Goal: Task Accomplishment & Management: Complete application form

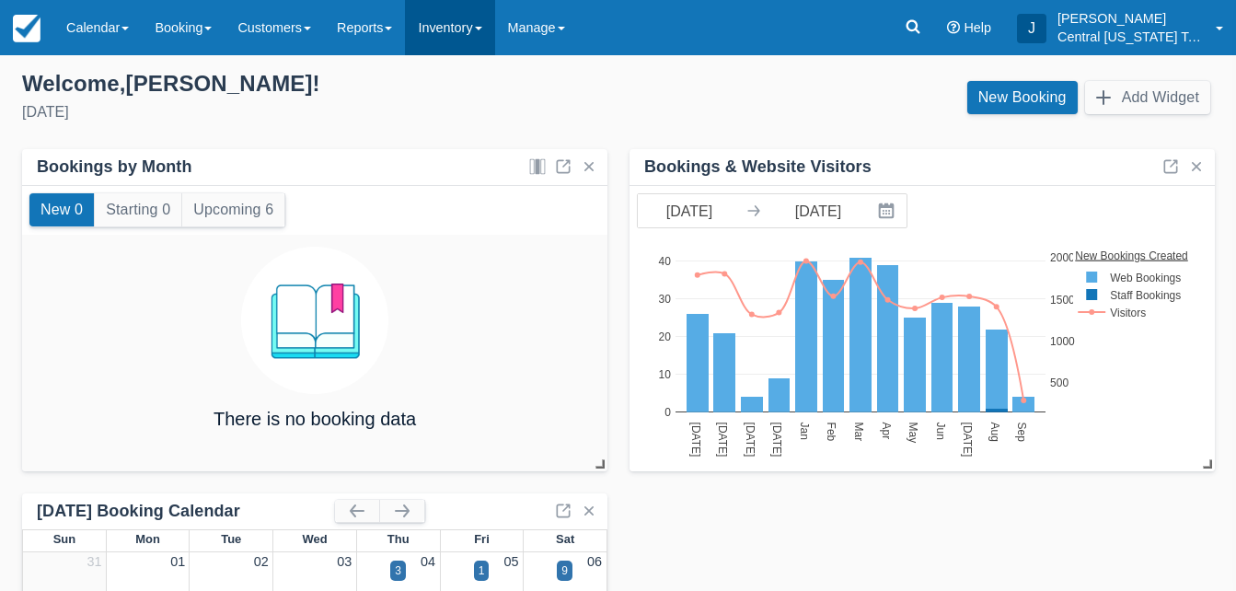
click at [468, 33] on link "Inventory" at bounding box center [449, 27] width 89 height 55
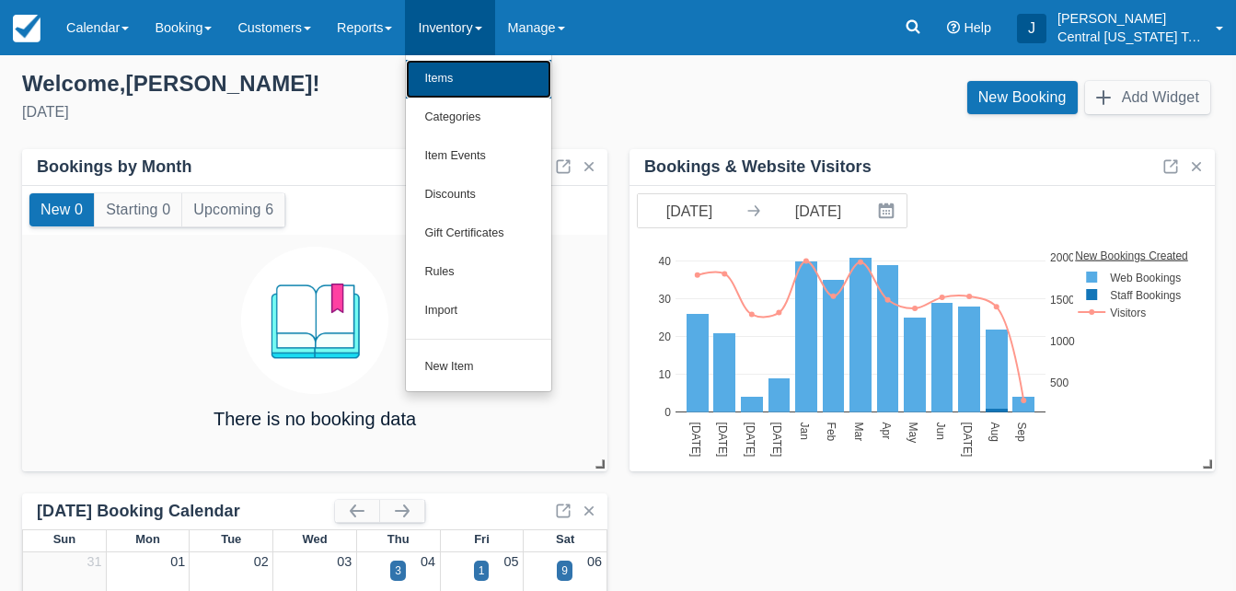
click at [478, 82] on link "Items" at bounding box center [478, 79] width 145 height 39
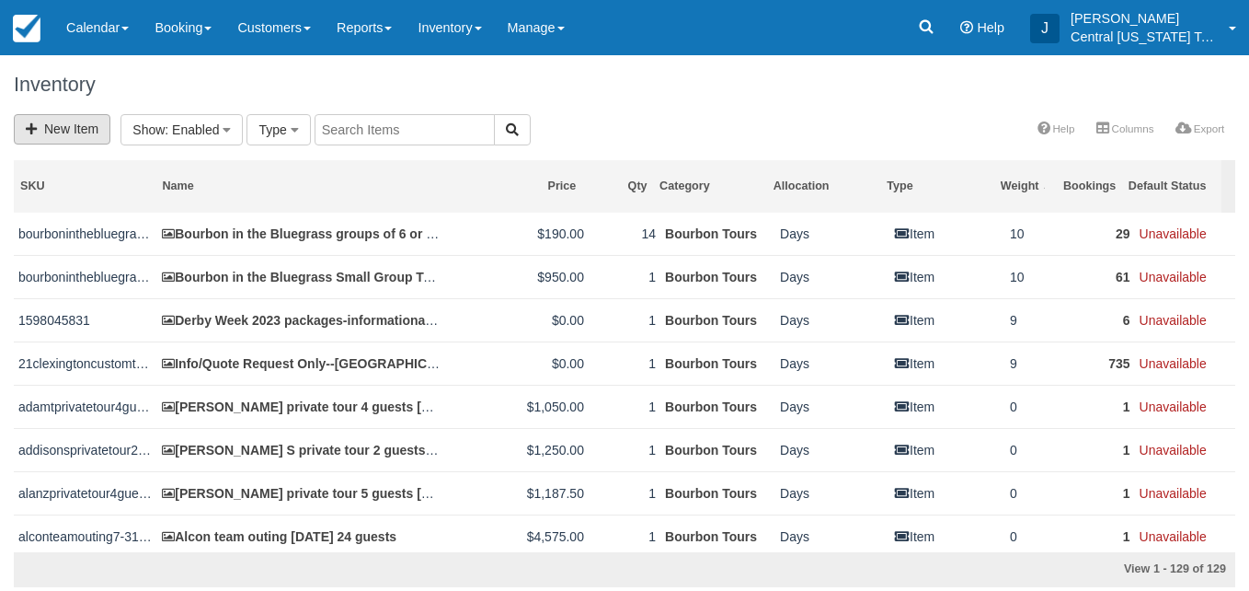
click at [81, 129] on link "New Item" at bounding box center [62, 129] width 97 height 30
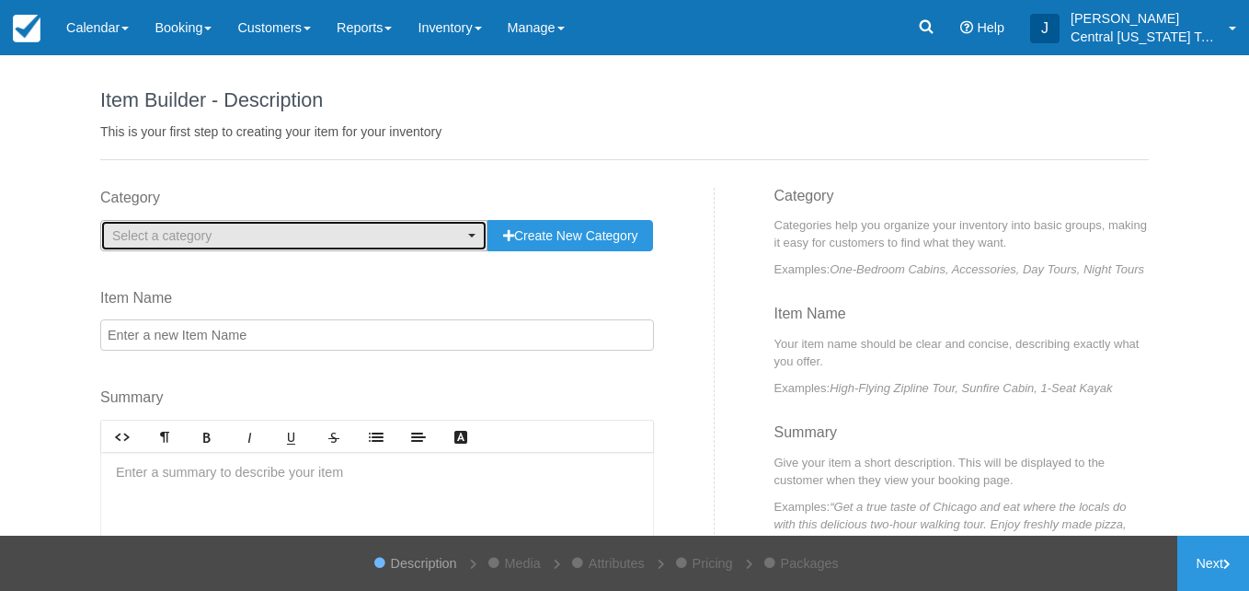
click at [449, 227] on span "Select a category" at bounding box center [287, 235] width 351 height 18
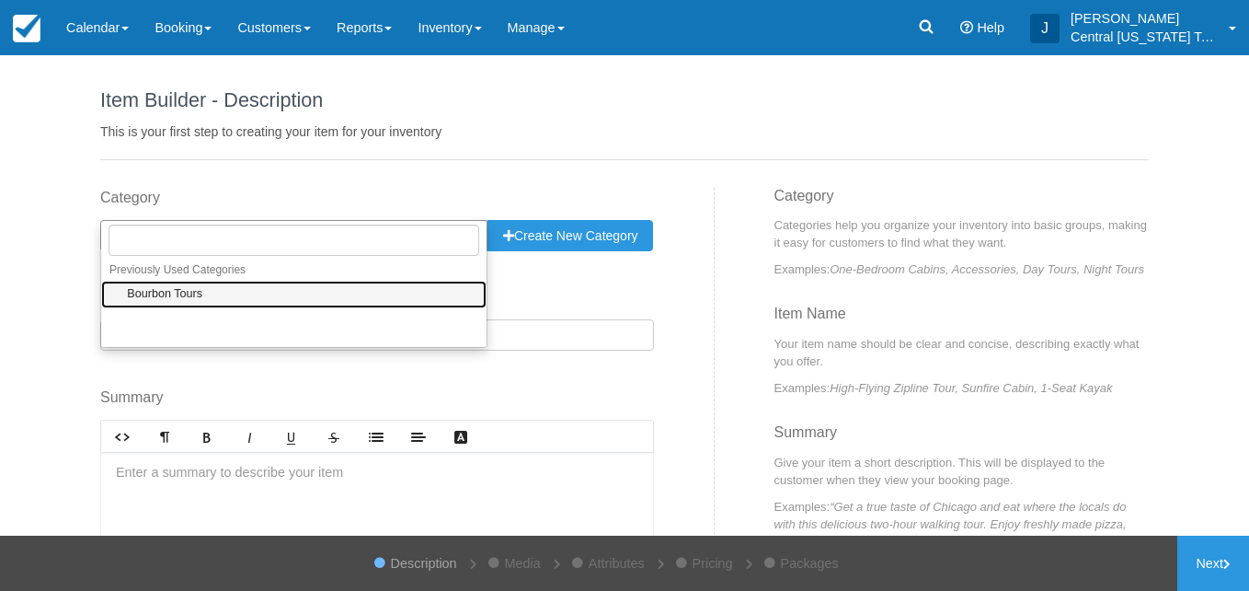
click at [380, 292] on link "Bourbon Tours" at bounding box center [294, 295] width 386 height 29
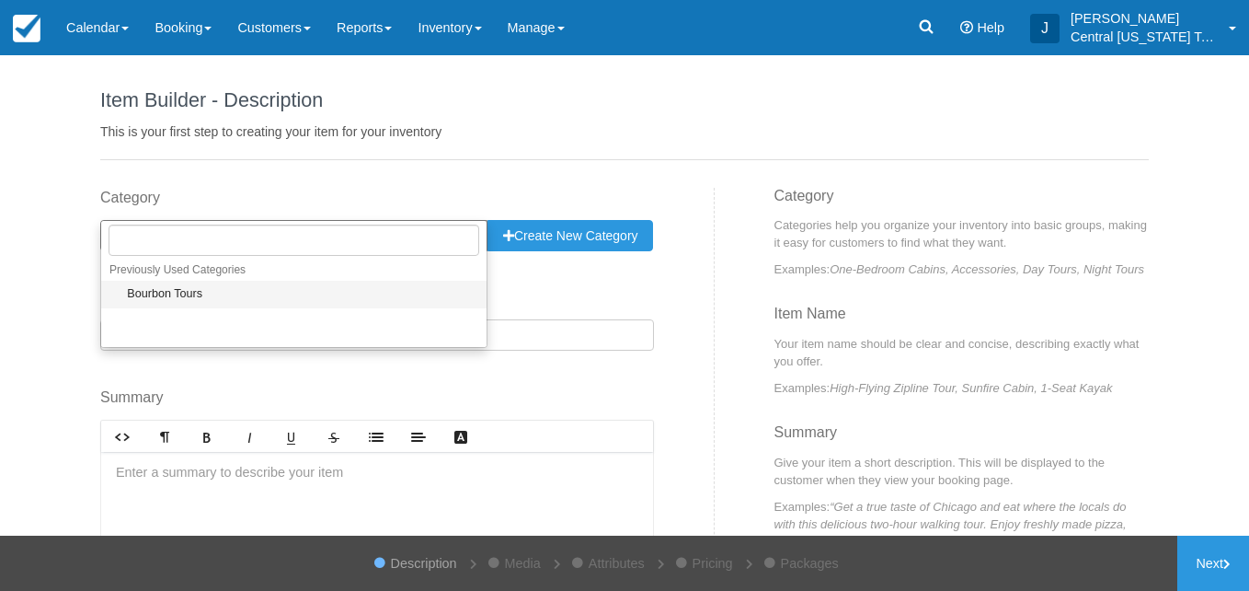
select select "1"
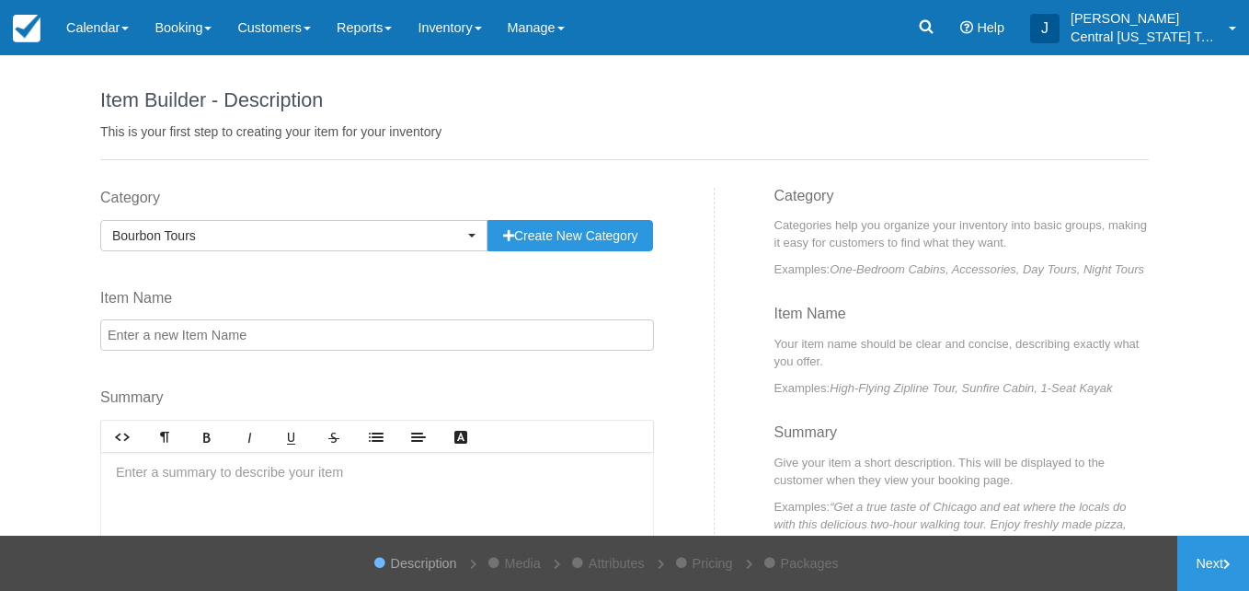
click at [343, 340] on input "Item Name" at bounding box center [377, 334] width 554 height 31
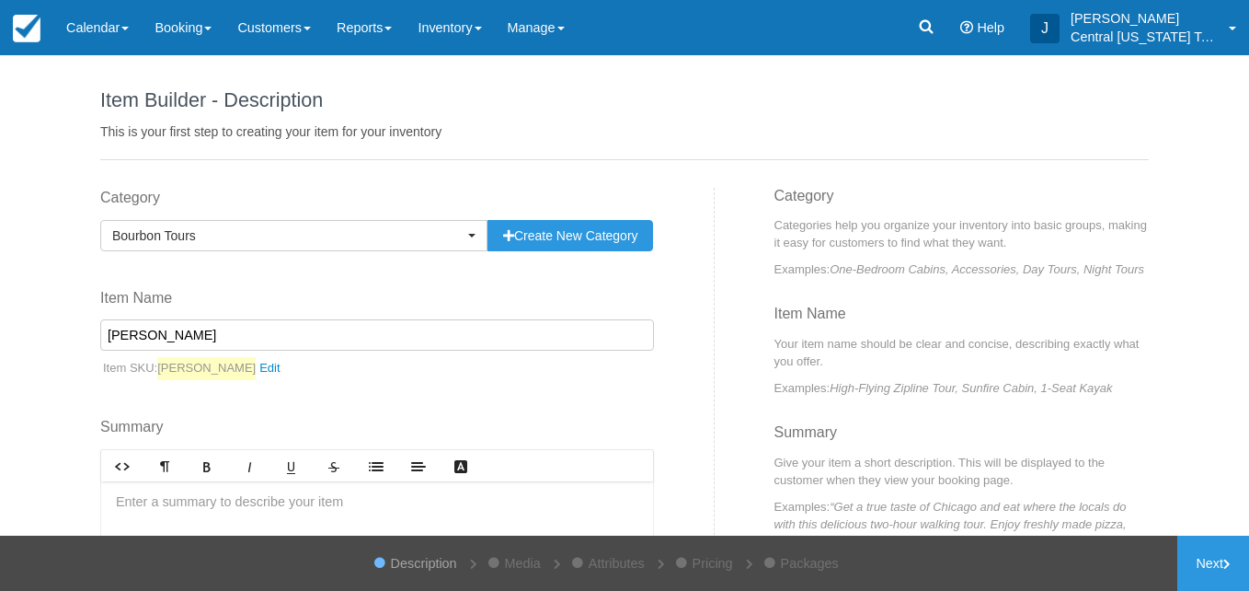
click at [355, 331] on input "Quinton" at bounding box center [377, 334] width 554 height 31
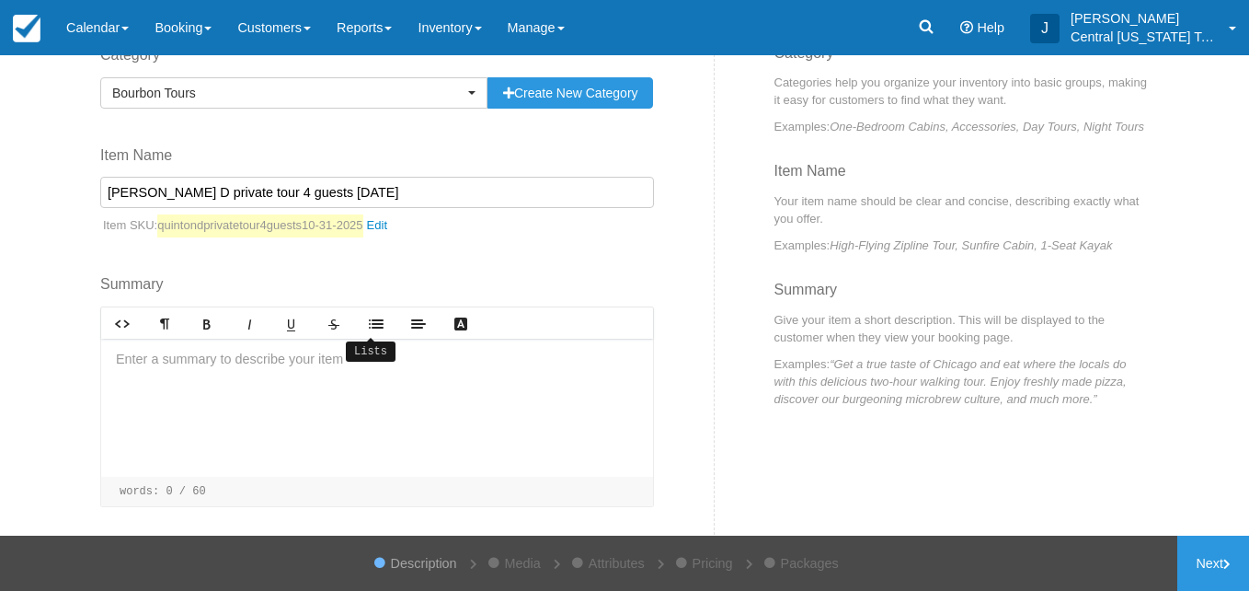
scroll to position [144, 0]
type input "[PERSON_NAME] D private tour 4 guests [DATE]"
click at [286, 391] on div at bounding box center [377, 407] width 552 height 138
click at [330, 361] on p "Louisville pick up" at bounding box center [377, 359] width 523 height 20
click at [241, 405] on div "Louisville pick up ﻿" at bounding box center [377, 407] width 552 height 138
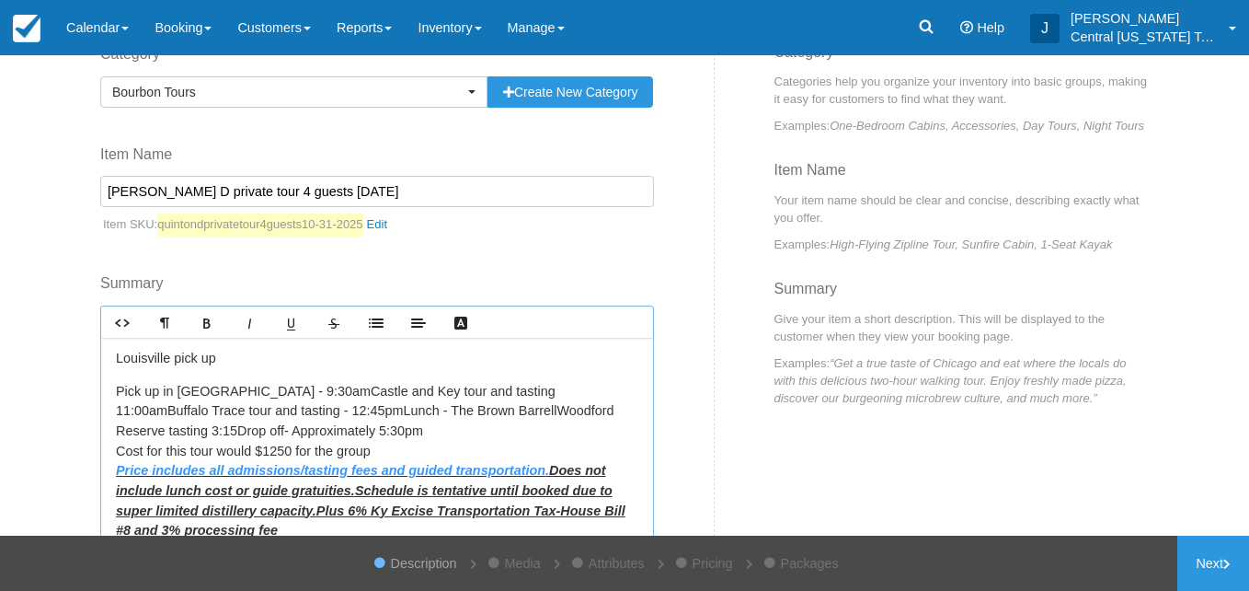
click at [282, 393] on p "﻿ ﻿ Pick up in Louisville - 9:30amCastle and Key tour and tasting 11:00amBuffal…" at bounding box center [377, 461] width 523 height 159
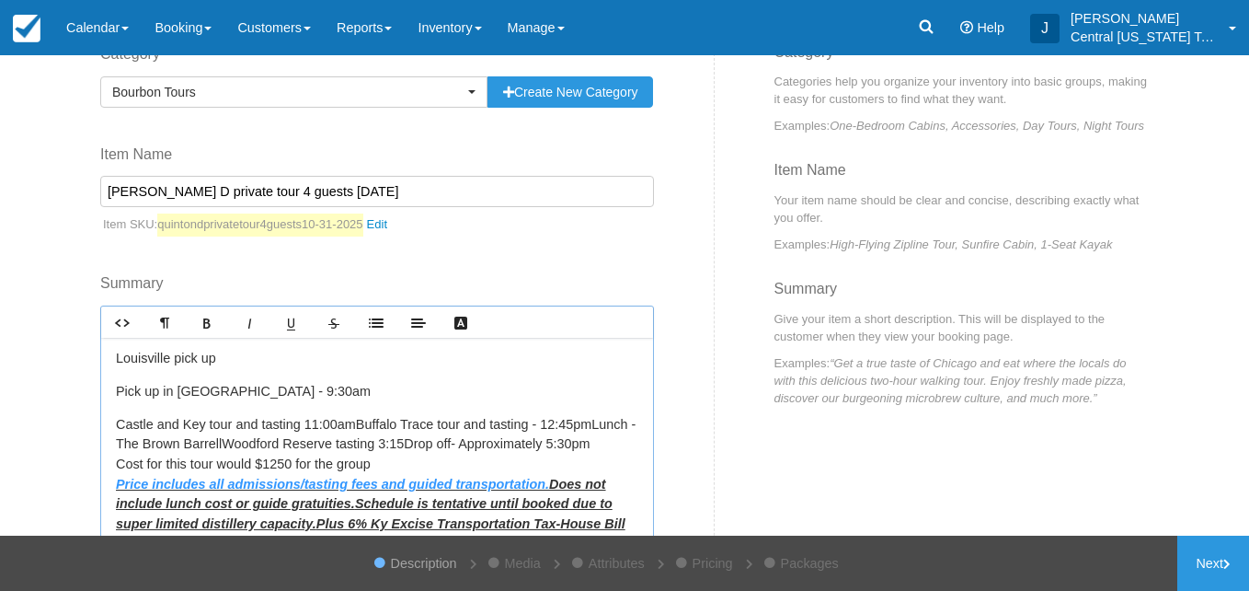
click at [349, 421] on p "Castle and Key tour and tasting 11:00amBuffalo Trace tour and tasting - 12:45pm…" at bounding box center [377, 484] width 523 height 139
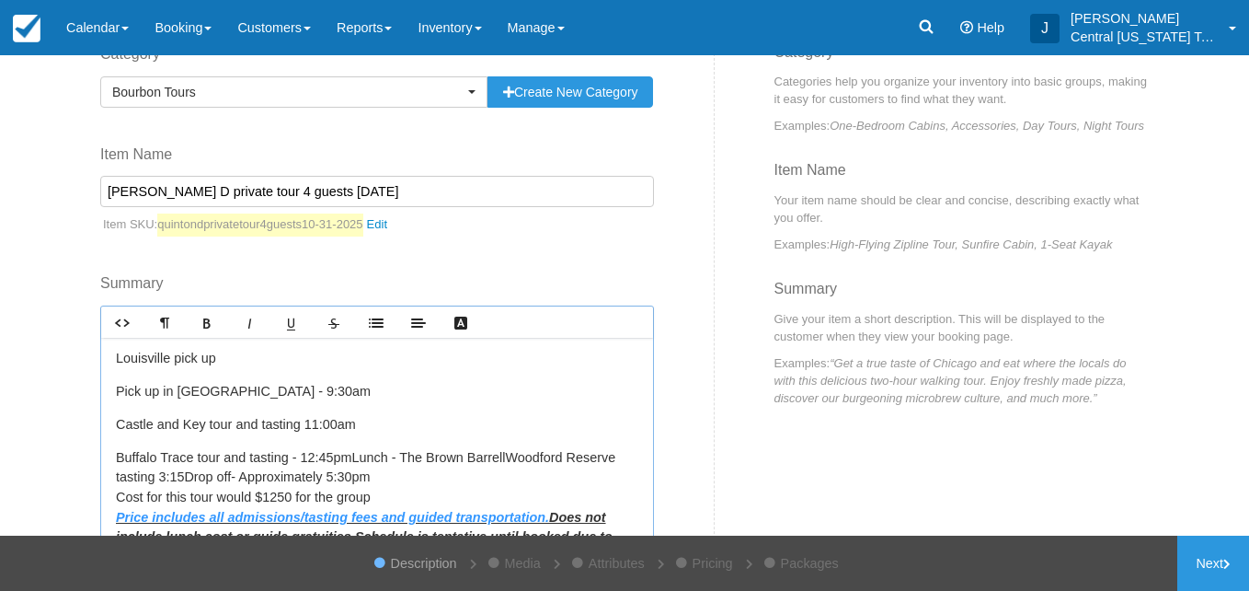
click at [352, 458] on p "Buffalo Trace tour and tasting - 12:45pmLunch - The Brown BarrellWoodford Reser…" at bounding box center [377, 517] width 523 height 139
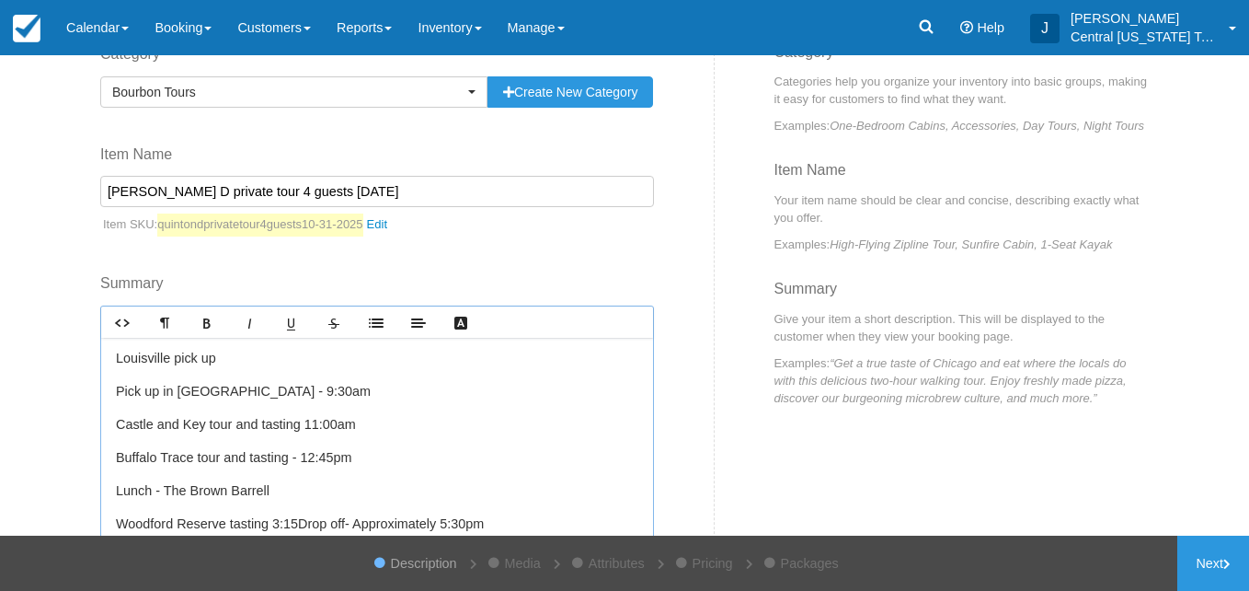
scroll to position [67, 0]
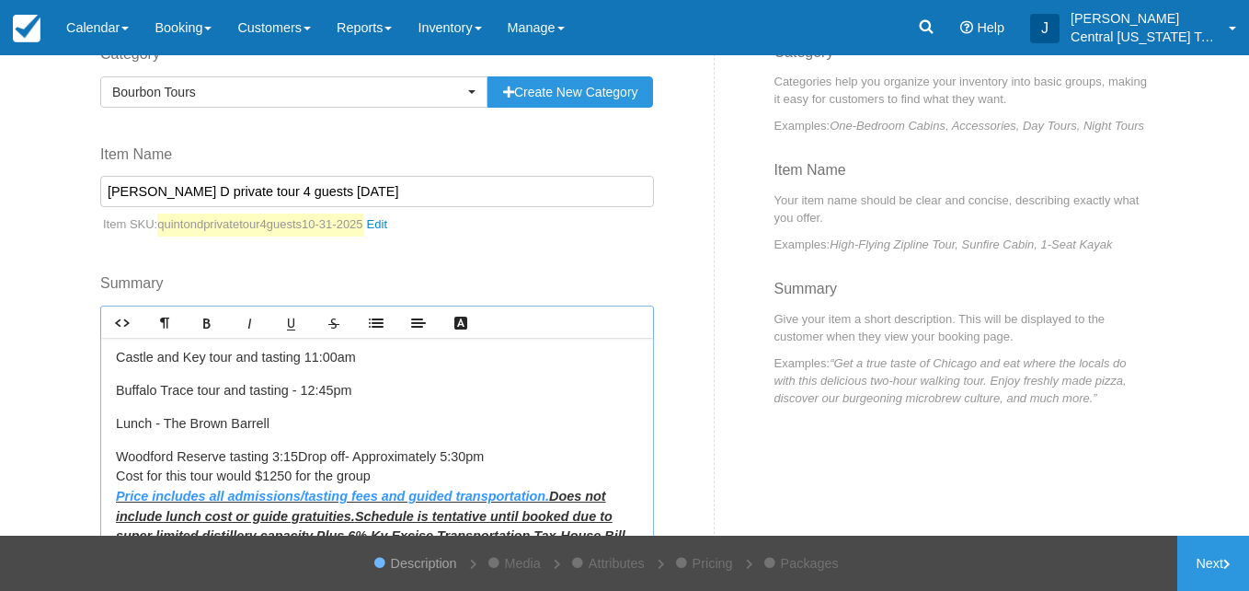
click at [289, 458] on p "Woodford Reserve tasting 3:15Drop off- Approximately 5:30pm Cost for this tour …" at bounding box center [377, 507] width 523 height 120
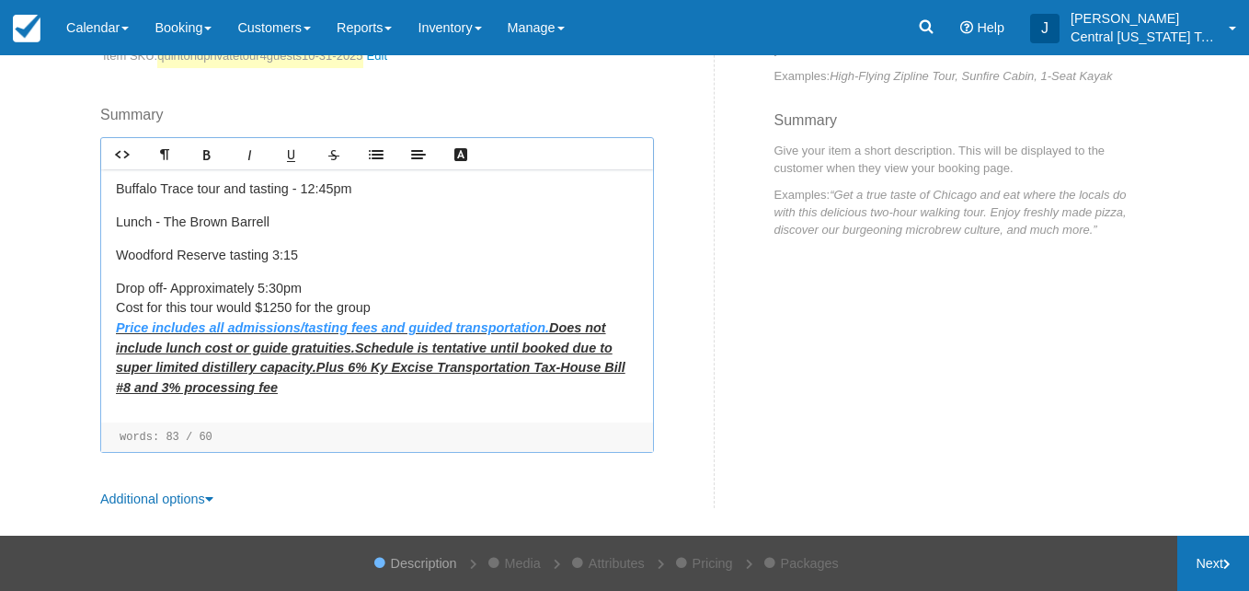
click at [1203, 567] on link "Next" at bounding box center [1214, 562] width 72 height 55
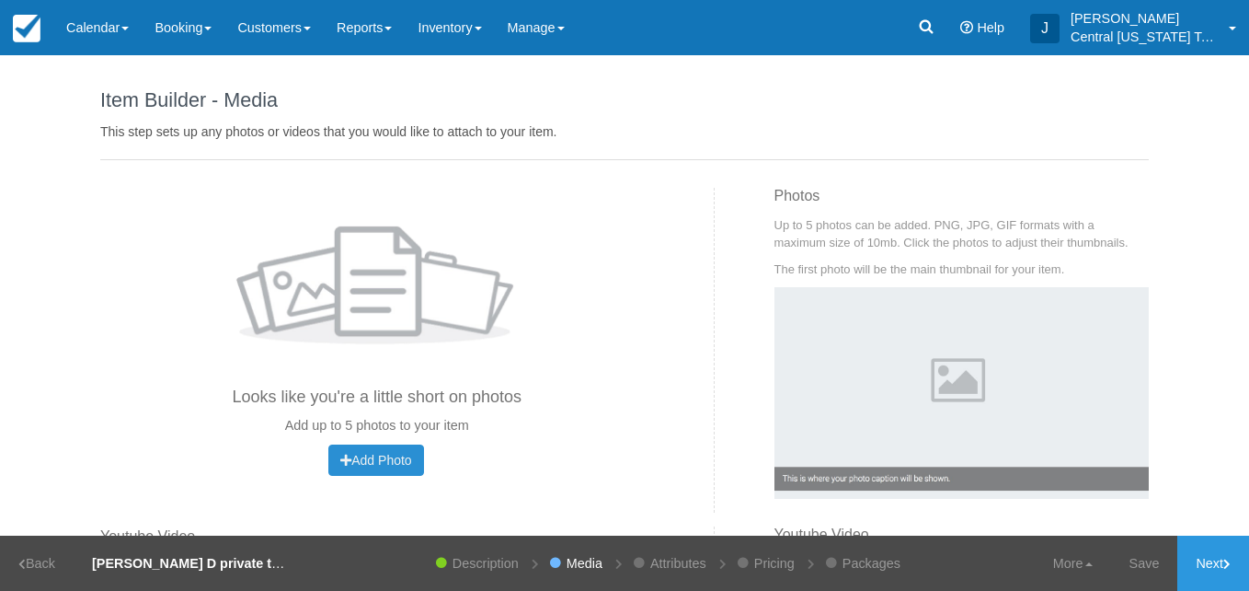
click at [374, 459] on span "Add Photo" at bounding box center [375, 460] width 71 height 15
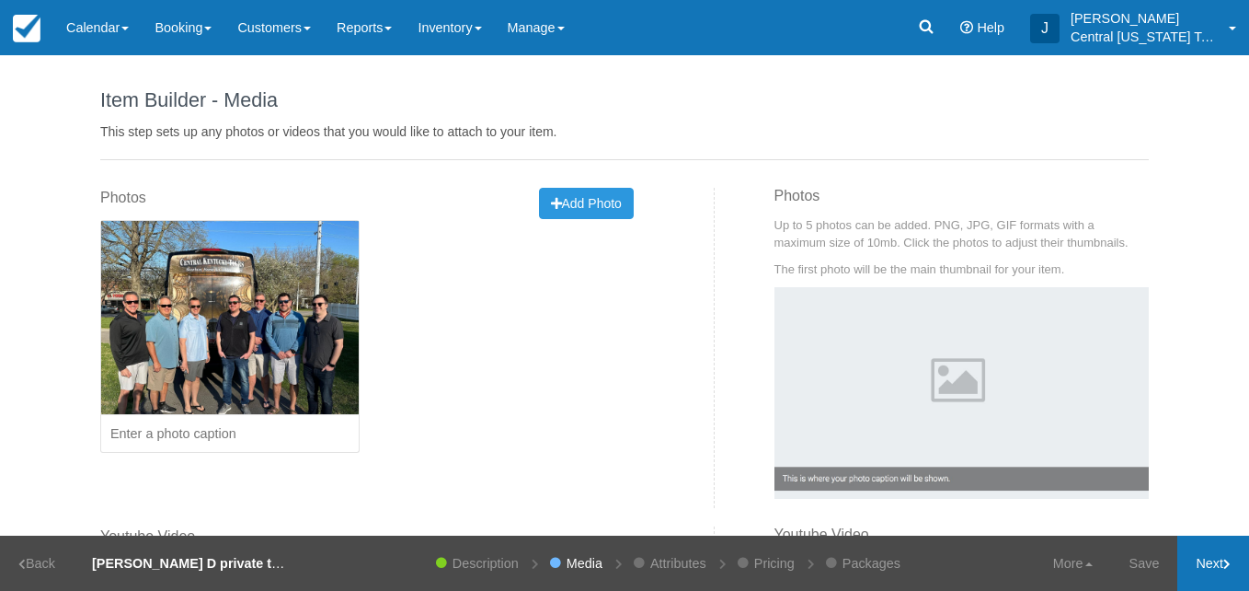
click at [1203, 570] on link "Next" at bounding box center [1214, 562] width 72 height 55
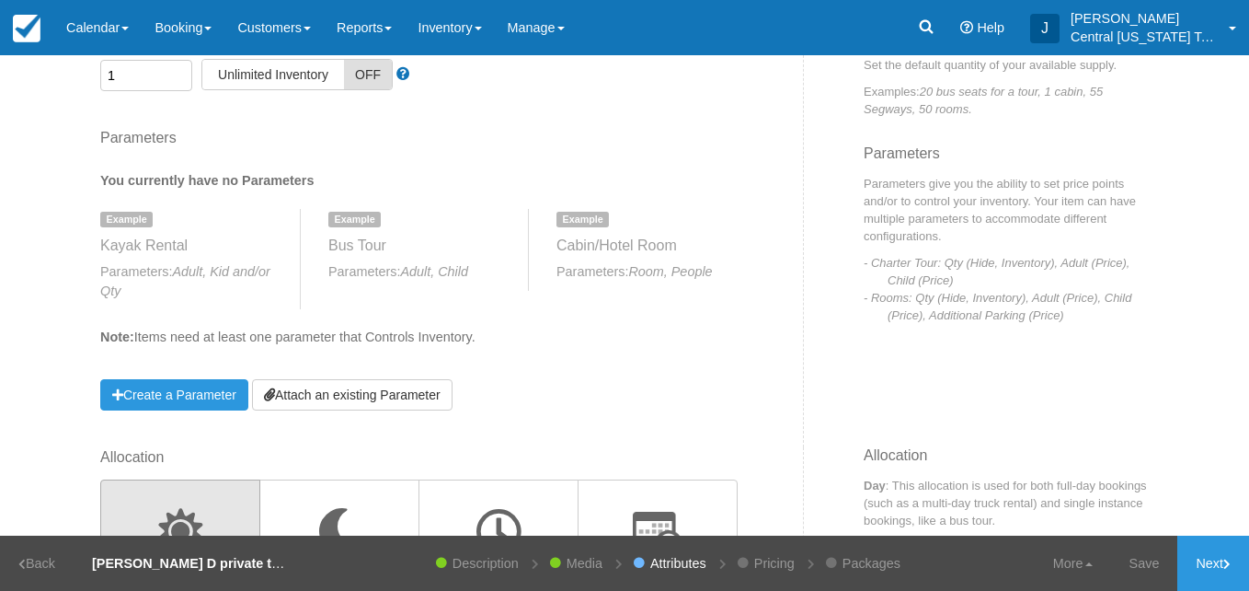
scroll to position [161, 0]
click at [413, 395] on link "Attach an existing Parameter" at bounding box center [352, 393] width 201 height 31
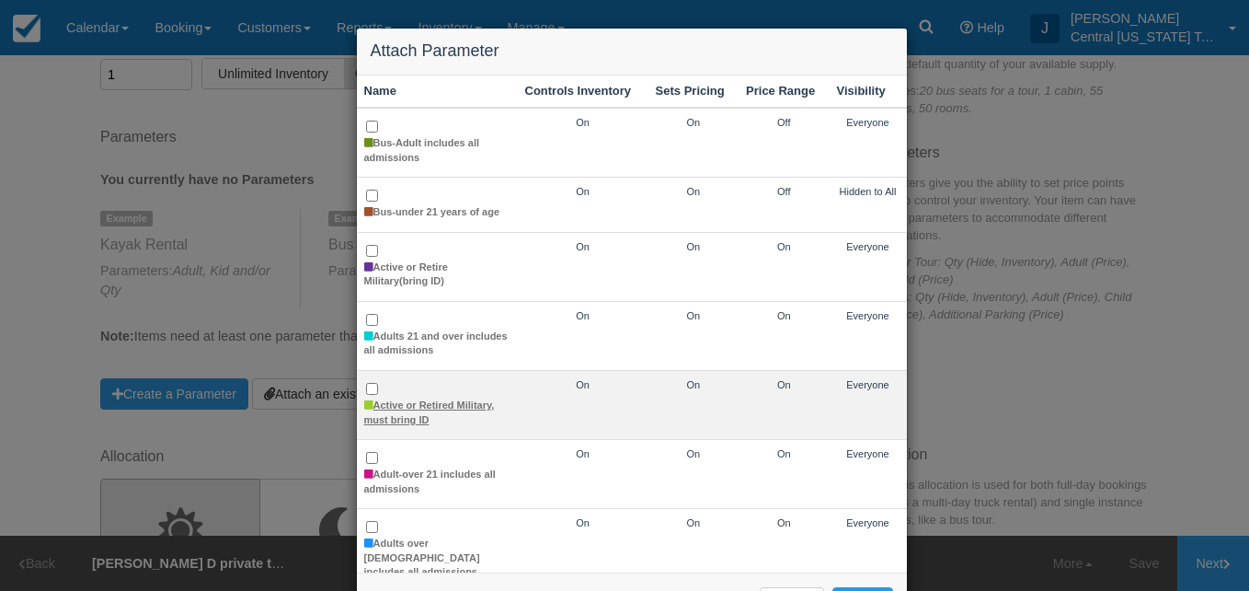
scroll to position [231, 0]
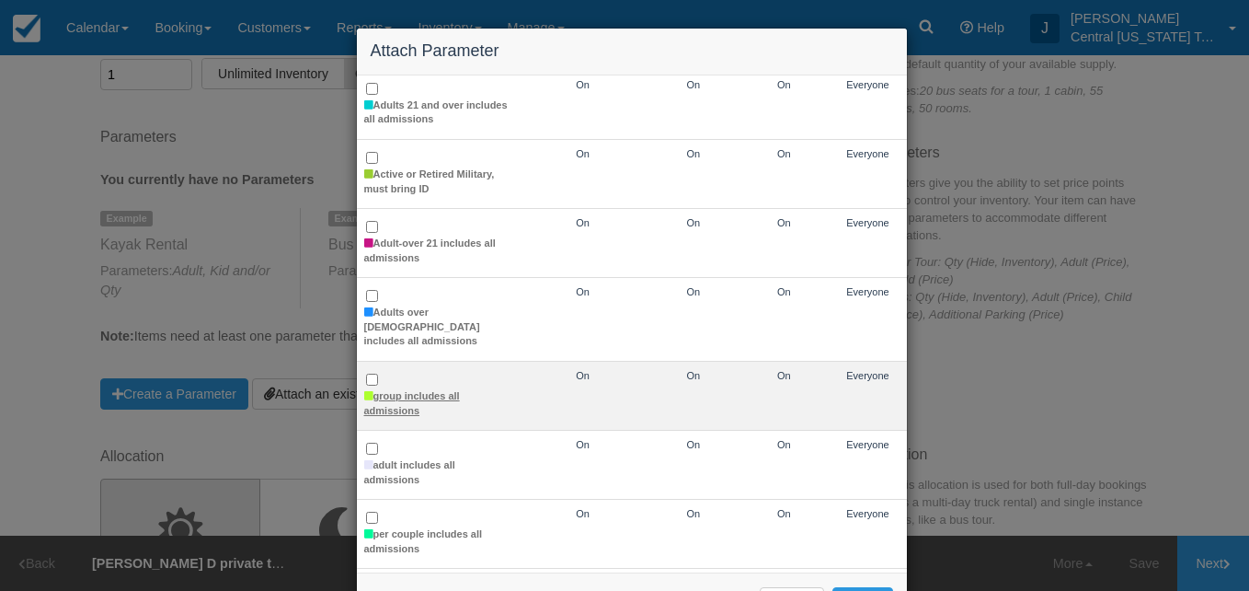
click at [382, 389] on label "group includes all admissions" at bounding box center [437, 403] width 146 height 29
click at [378, 378] on input "group includes all admissions" at bounding box center [372, 380] width 12 height 12
checkbox input "true"
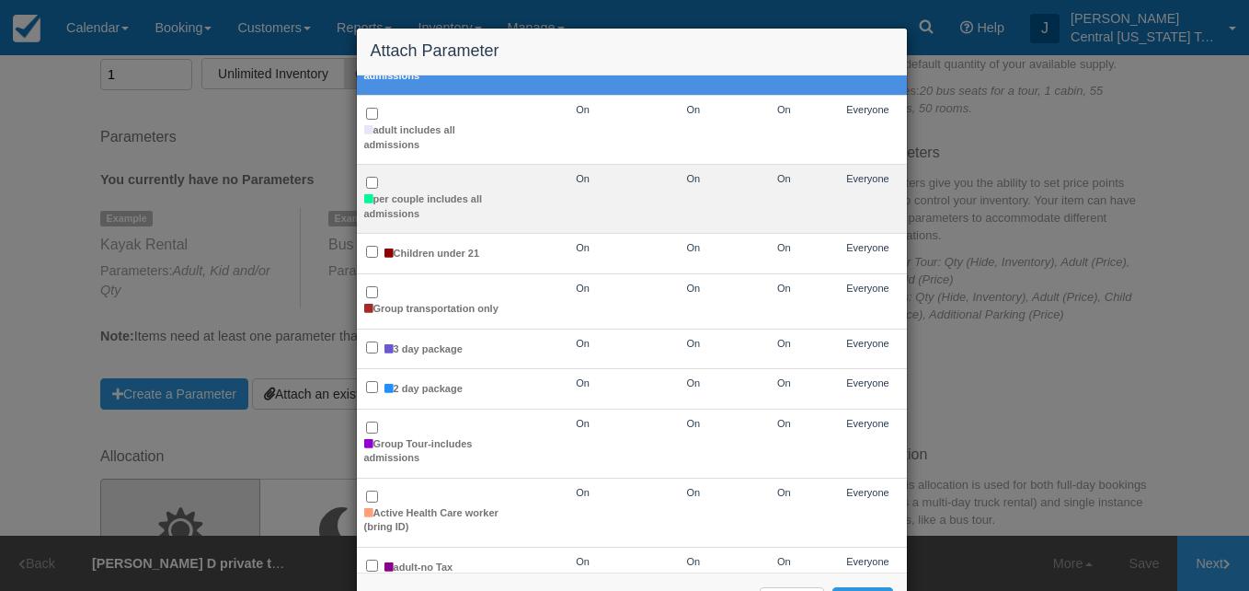
scroll to position [70, 0]
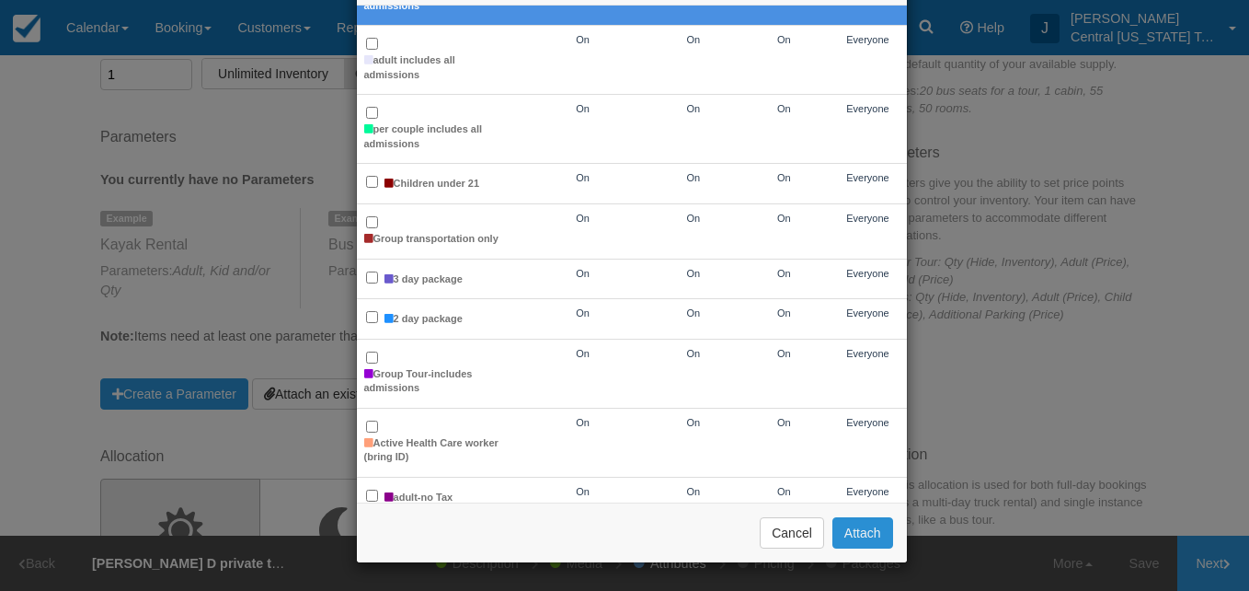
click at [851, 536] on button "Attach" at bounding box center [863, 532] width 61 height 31
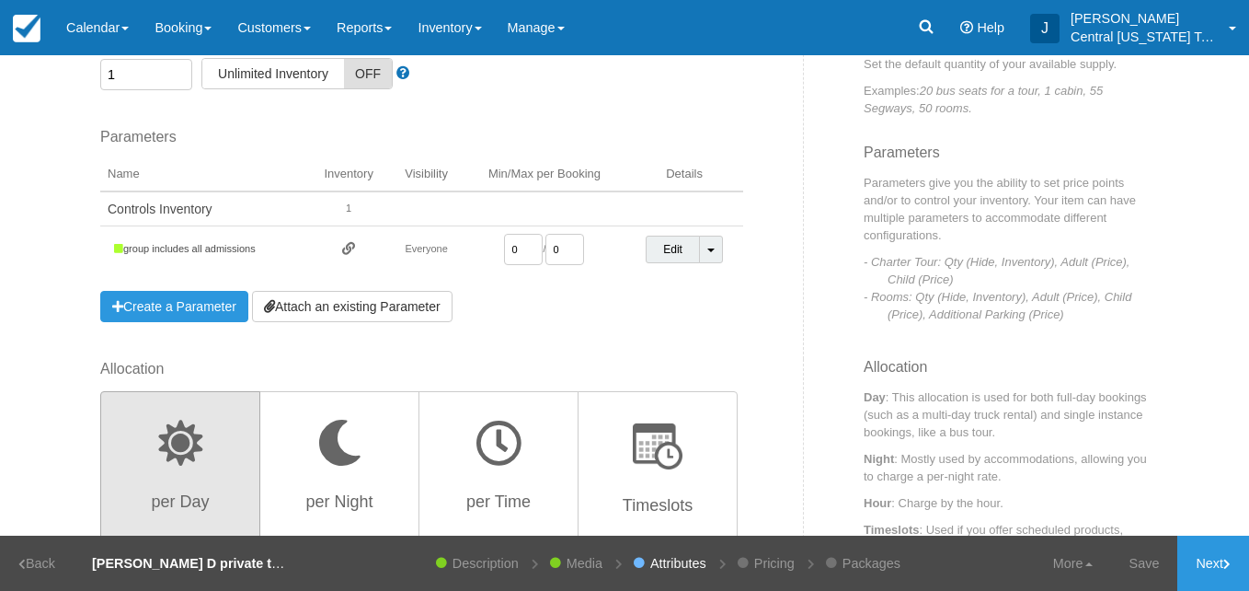
click at [520, 252] on input "0" at bounding box center [523, 249] width 39 height 31
type input "1"
click at [504, 237] on input "number" at bounding box center [523, 249] width 39 height 31
type input "1"
click at [577, 318] on div "Parameters You currently have no Parameters Example Kayak Rental Parameters: Ad…" at bounding box center [421, 224] width 643 height 195
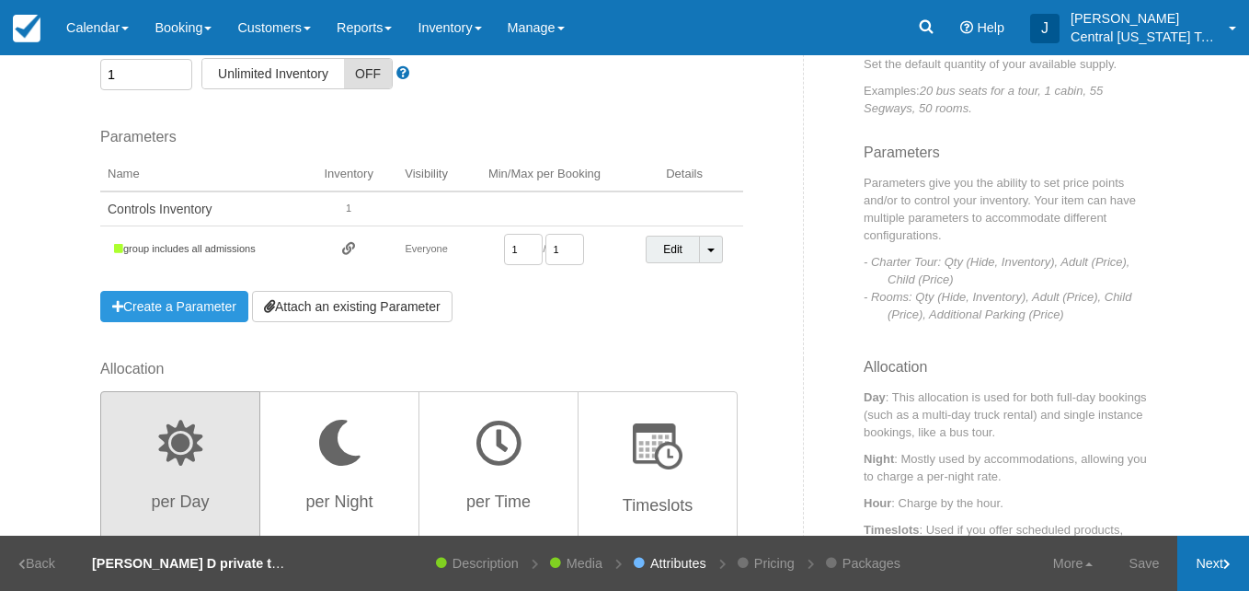
click at [1217, 581] on link "Next" at bounding box center [1214, 562] width 72 height 55
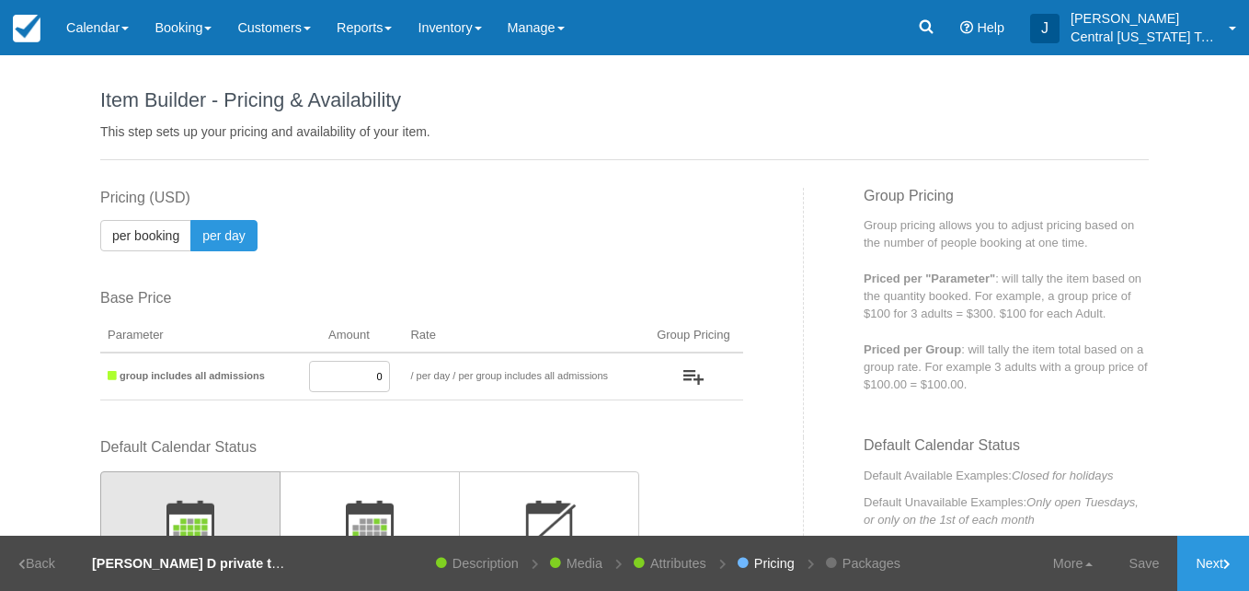
drag, startPoint x: 324, startPoint y: 386, endPoint x: 409, endPoint y: 395, distance: 86.1
click at [409, 395] on tr "group includes all admissions 0 / per booking per day / per group includes all …" at bounding box center [421, 376] width 643 height 48
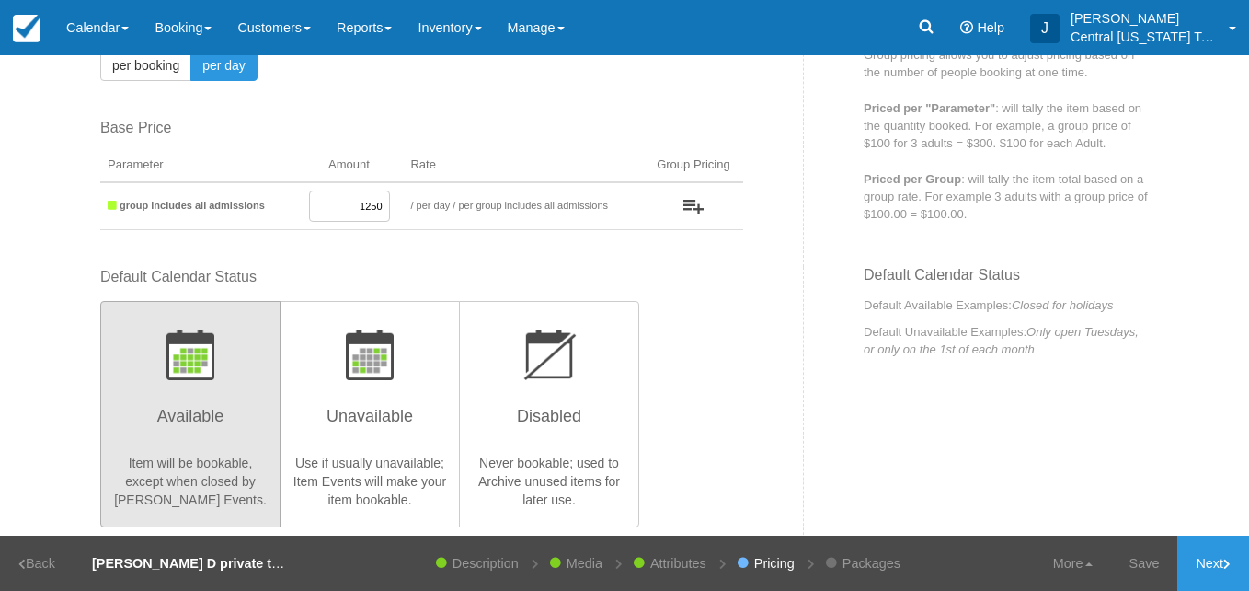
scroll to position [171, 0]
type input "1250"
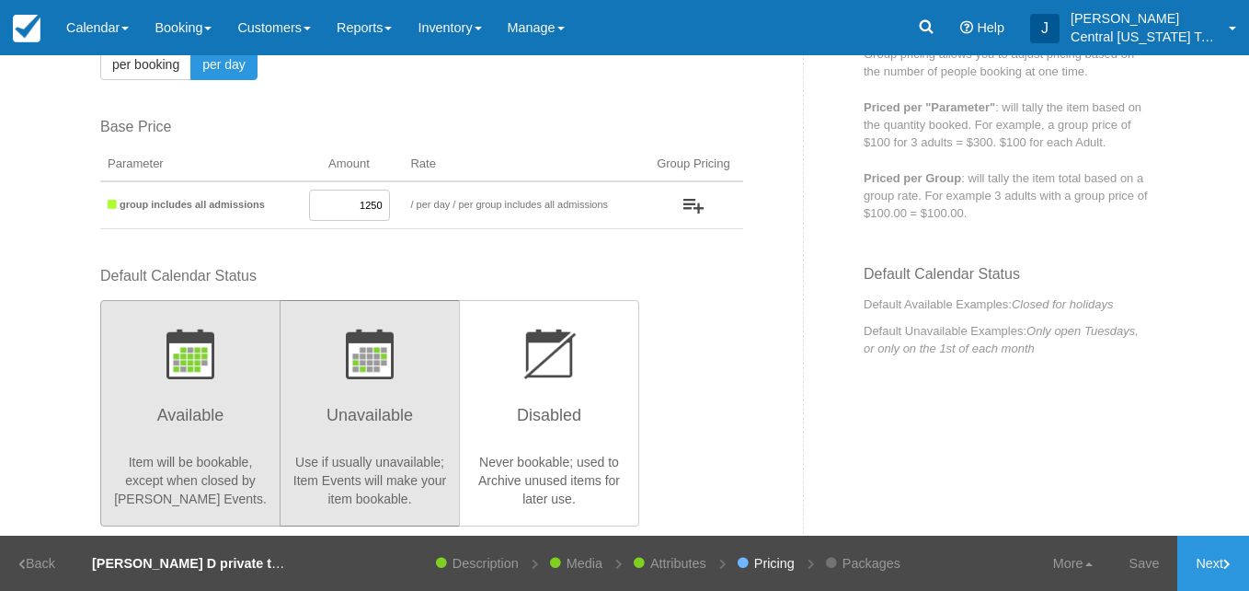
drag, startPoint x: 409, startPoint y: 395, endPoint x: 807, endPoint y: 450, distance: 401.3
click at [369, 427] on h3 "Unavailable" at bounding box center [370, 420] width 156 height 46
radio input "true"
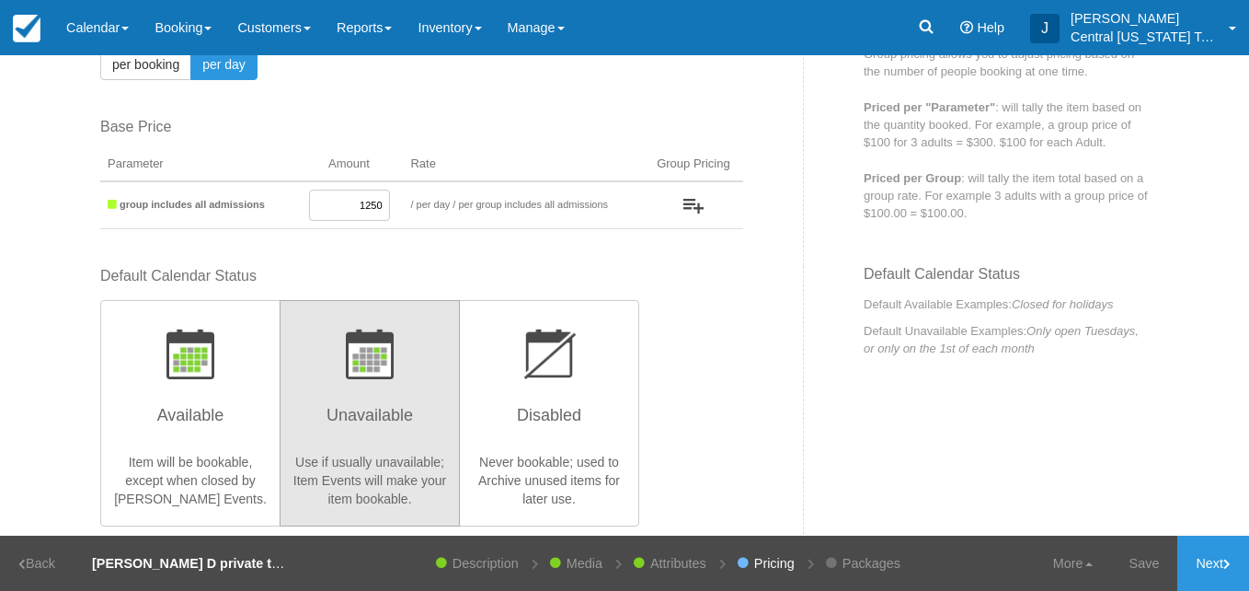
click at [1212, 560] on link "Next" at bounding box center [1214, 562] width 72 height 55
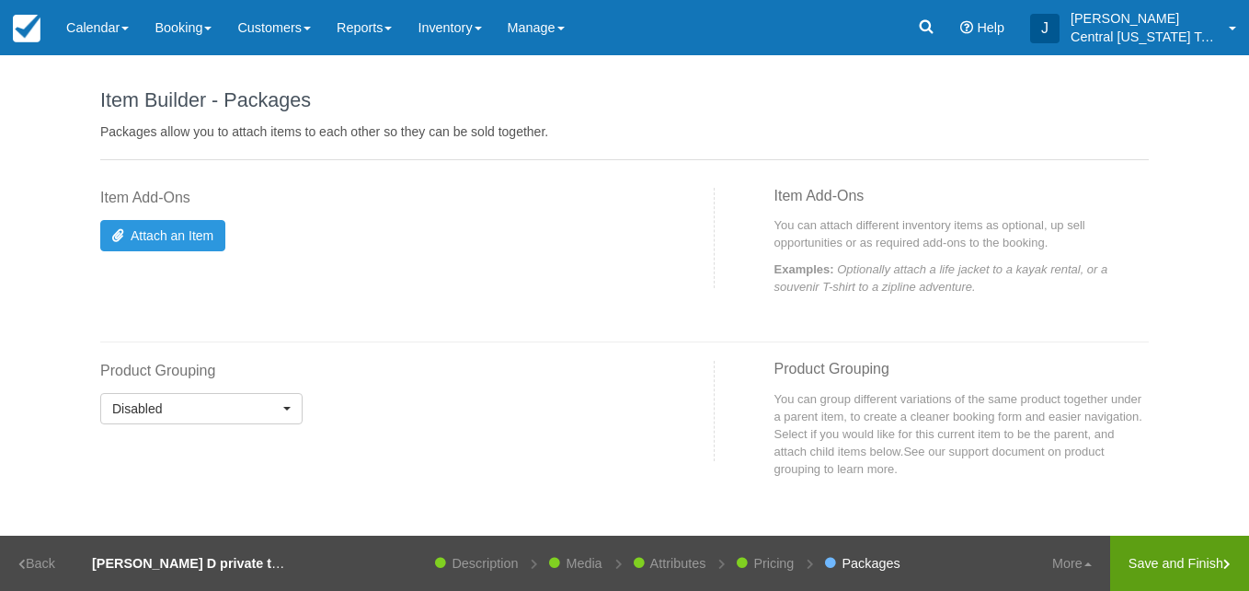
click at [1173, 569] on link "Save and Finish" at bounding box center [1180, 562] width 139 height 55
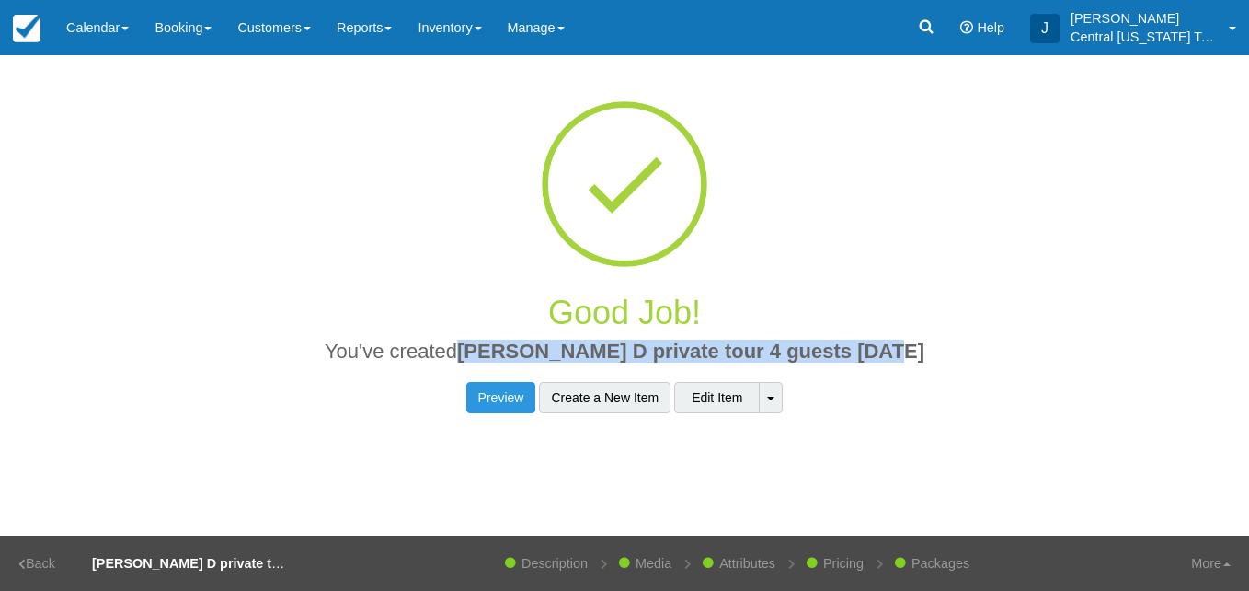
drag, startPoint x: 909, startPoint y: 354, endPoint x: 487, endPoint y: 362, distance: 422.4
click at [487, 362] on h2 "You've created Quinton D private tour 4 guests 10-31-2025" at bounding box center [624, 356] width 1021 height 32
copy span "[PERSON_NAME] D private tour 4 guests [DATE]"
click at [463, 24] on link "Inventory" at bounding box center [449, 27] width 89 height 55
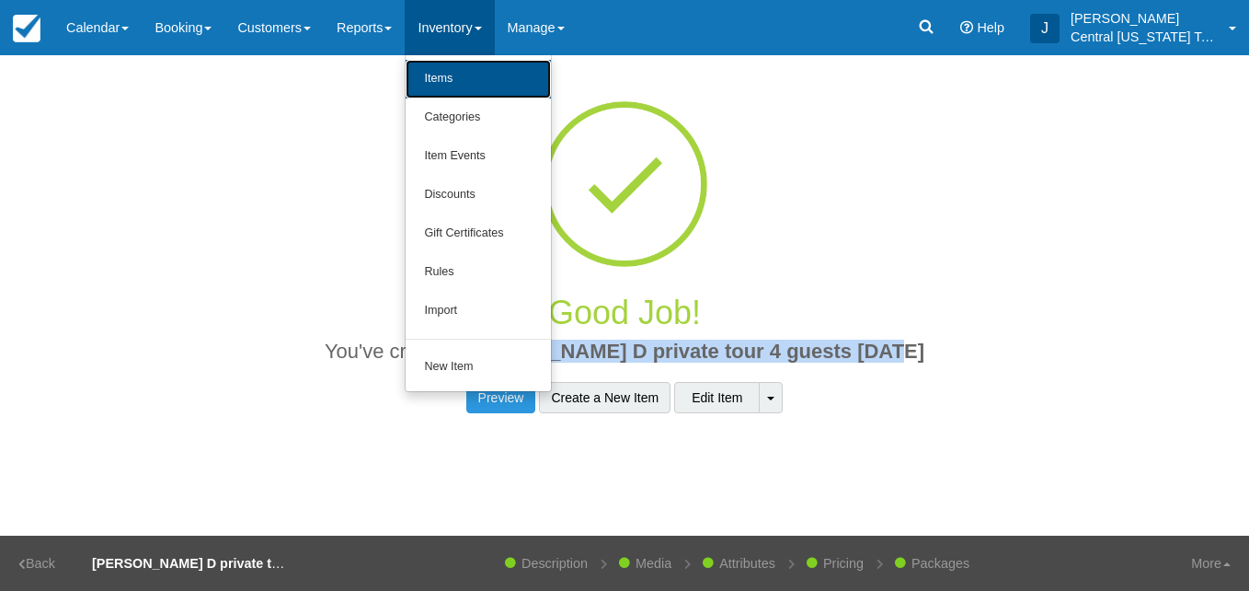
click at [470, 68] on link "Items" at bounding box center [478, 79] width 145 height 39
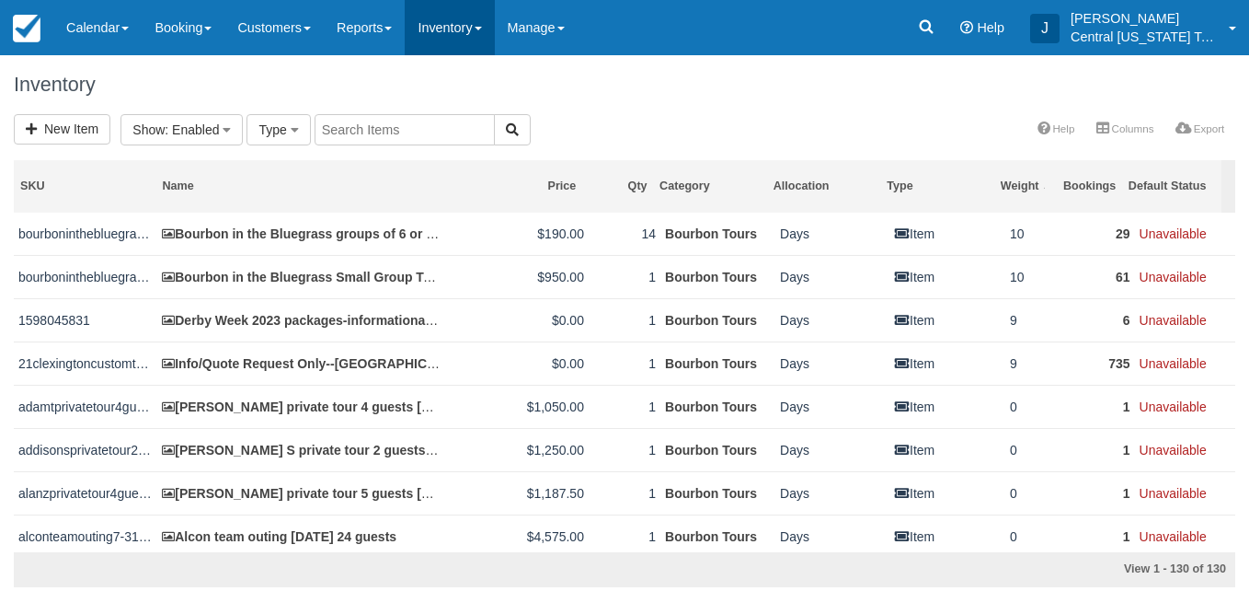
click at [471, 19] on link "Inventory" at bounding box center [449, 27] width 89 height 55
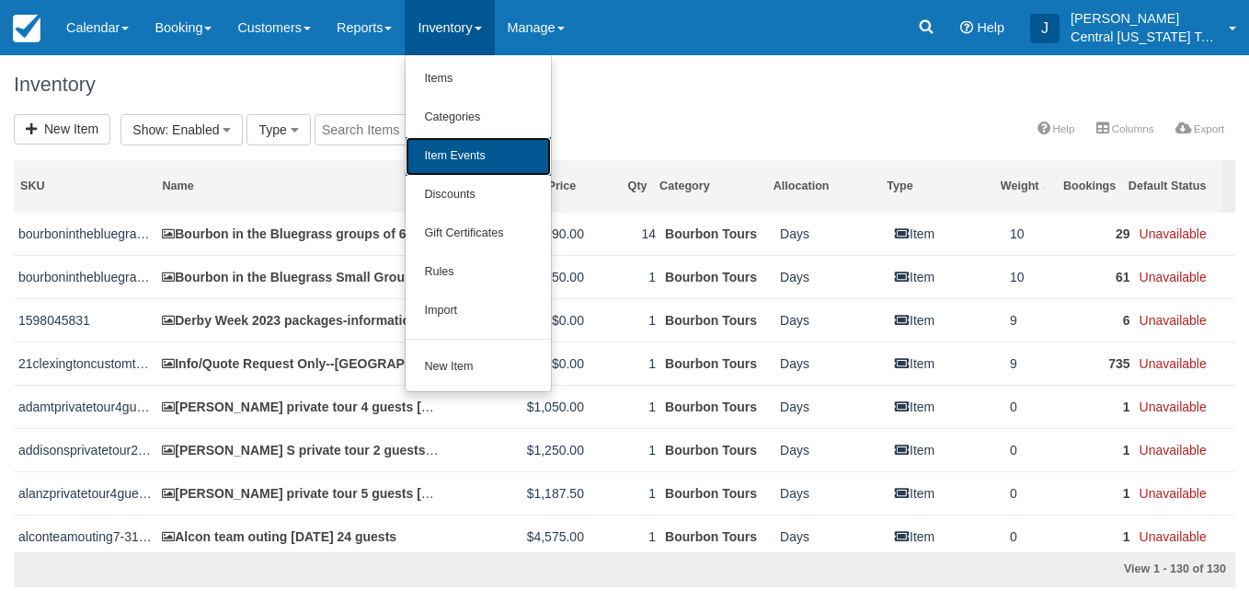
click at [483, 167] on link "Item Events" at bounding box center [478, 156] width 145 height 39
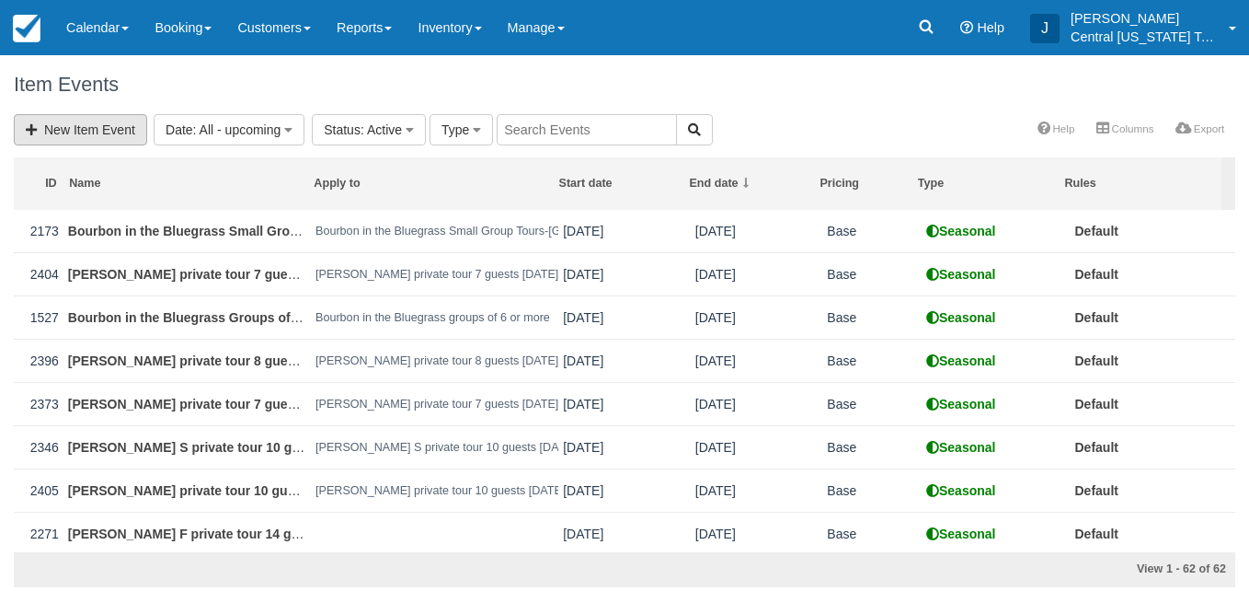
click at [87, 135] on link "New Item Event" at bounding box center [80, 129] width 133 height 31
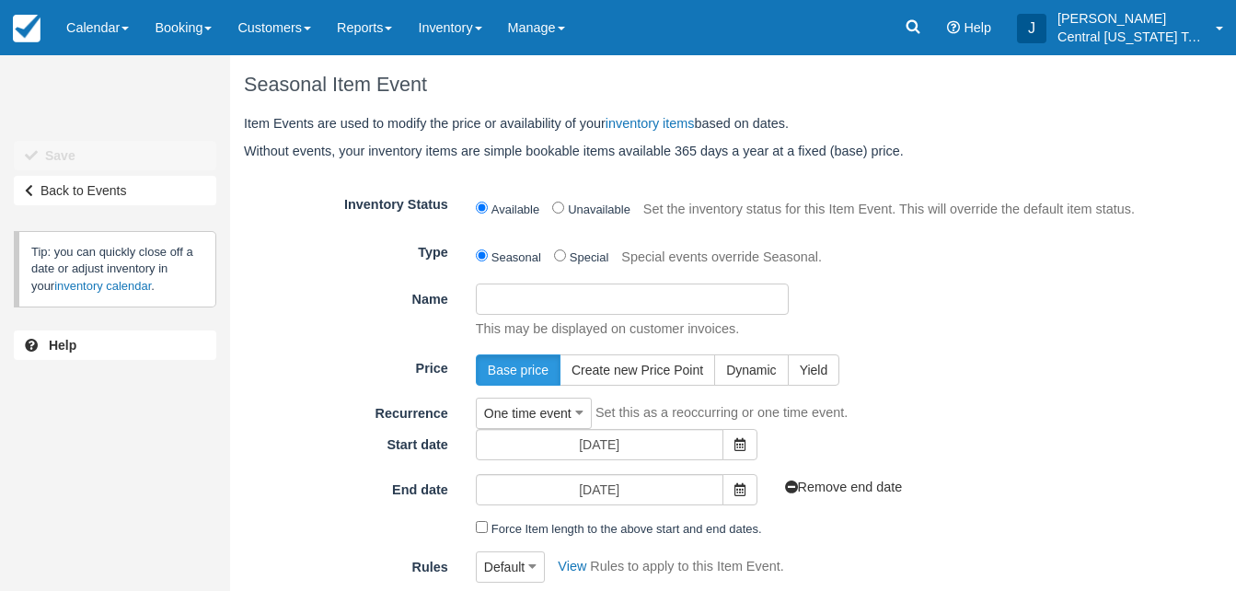
click at [517, 283] on input "Name" at bounding box center [632, 298] width 313 height 31
click at [524, 300] on input "Name" at bounding box center [632, 298] width 313 height 31
paste input "[PERSON_NAME] D private tour 4 guests [DATE]"
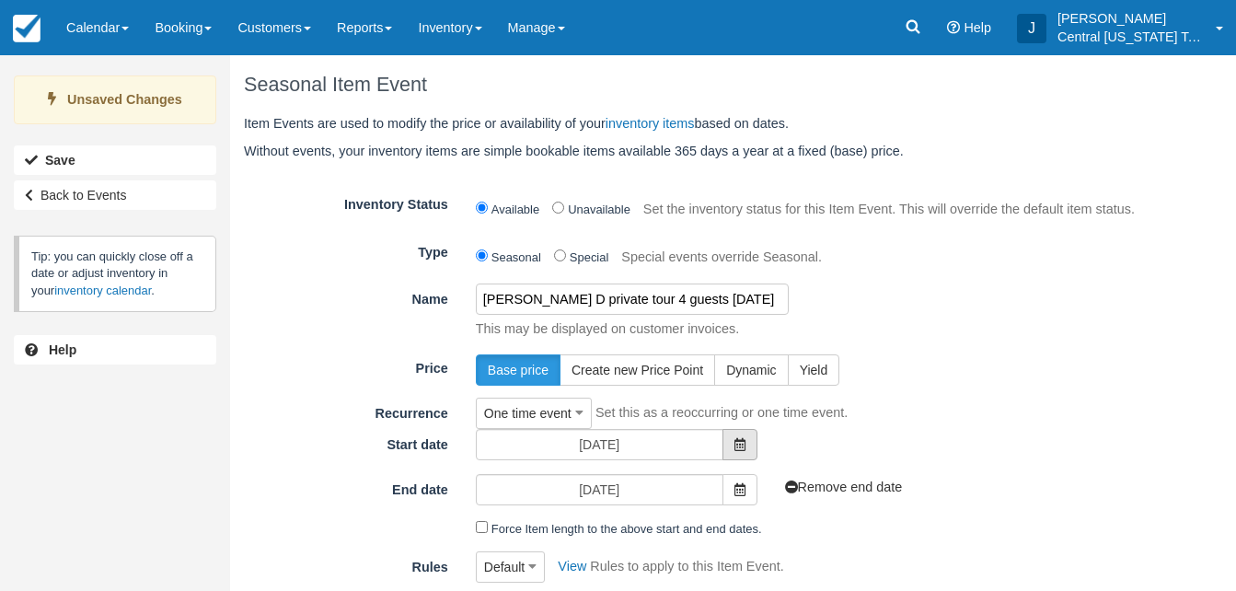
type input "[PERSON_NAME] D private tour 4 guests [DATE]"
click at [748, 438] on span at bounding box center [739, 444] width 35 height 31
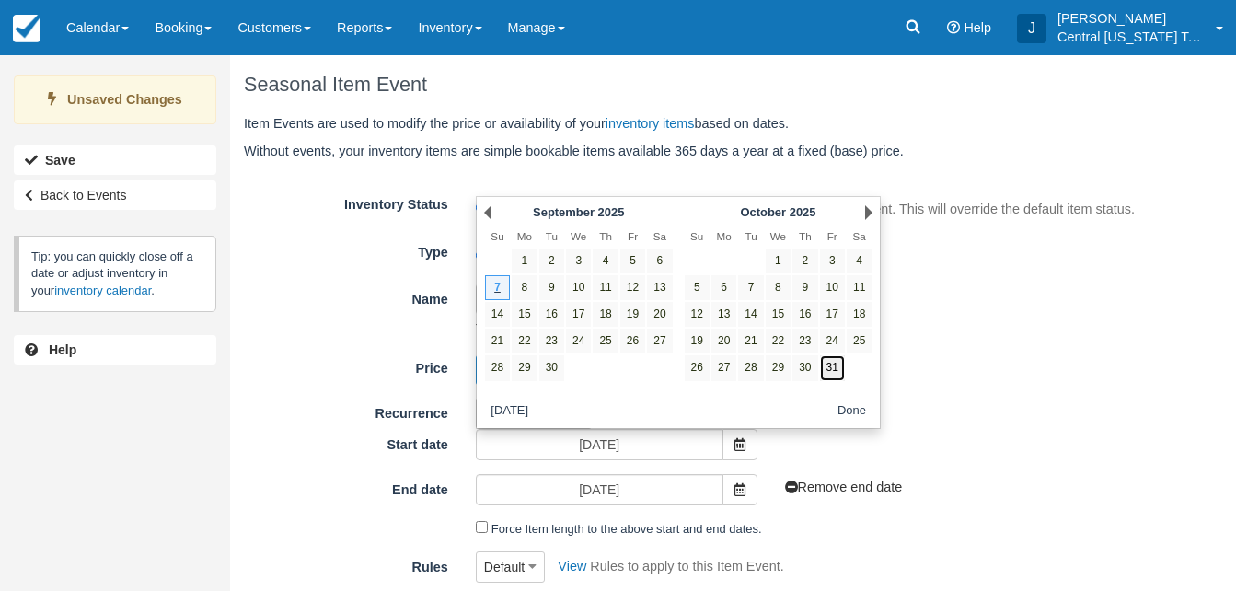
click at [834, 360] on link "31" at bounding box center [832, 367] width 25 height 25
type input "[DATE]"
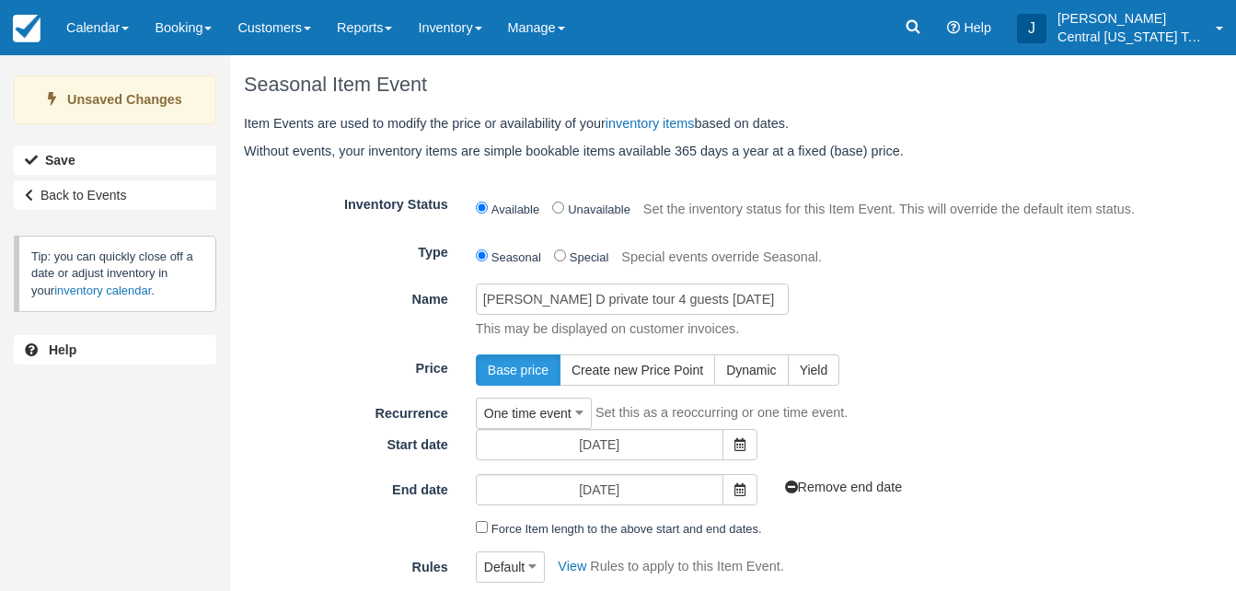
click at [984, 385] on div "Base price Create new Price Point Dynamic Yield" at bounding box center [809, 369] width 695 height 31
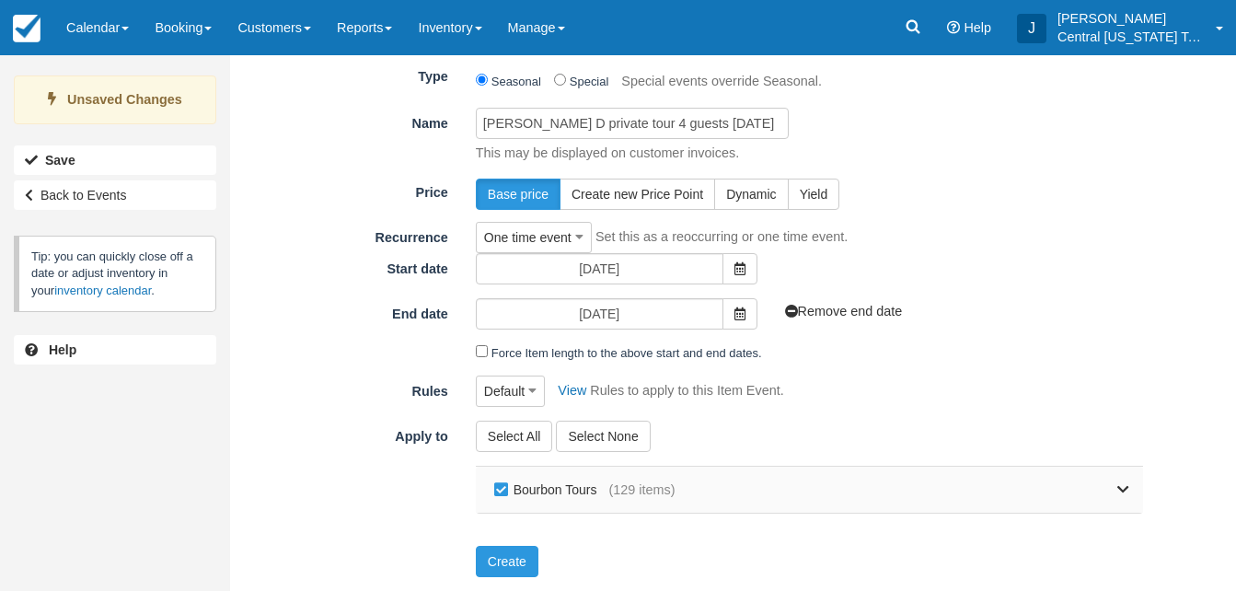
click at [571, 486] on label "Bourbon Tours" at bounding box center [549, 490] width 120 height 28
checkbox input "false"
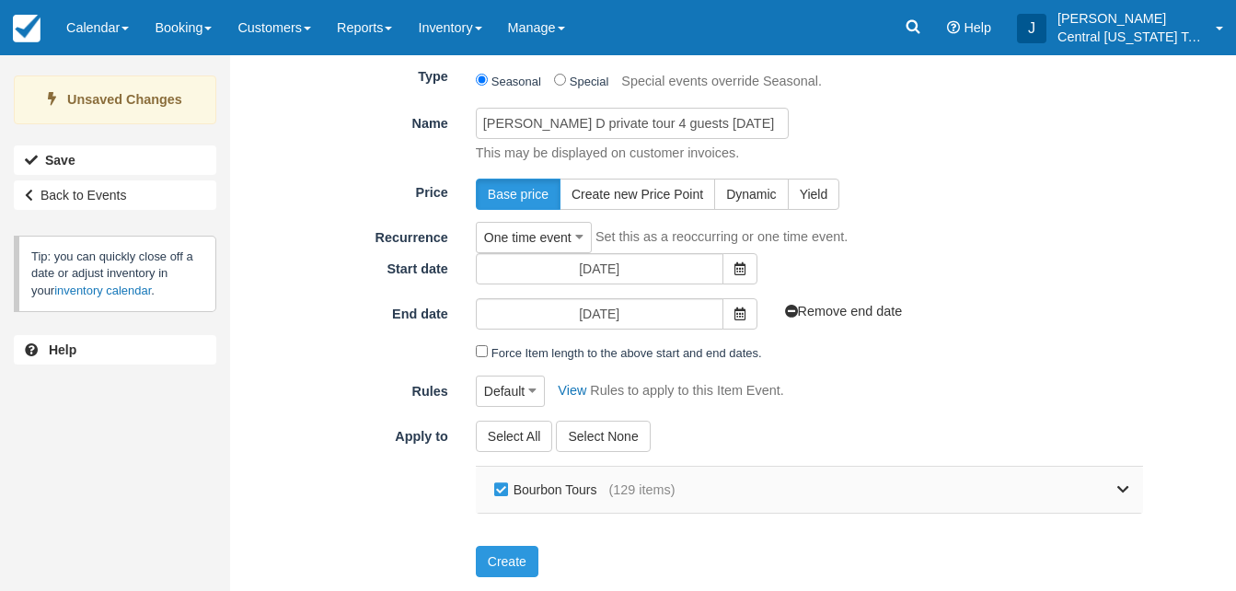
checkbox input "false"
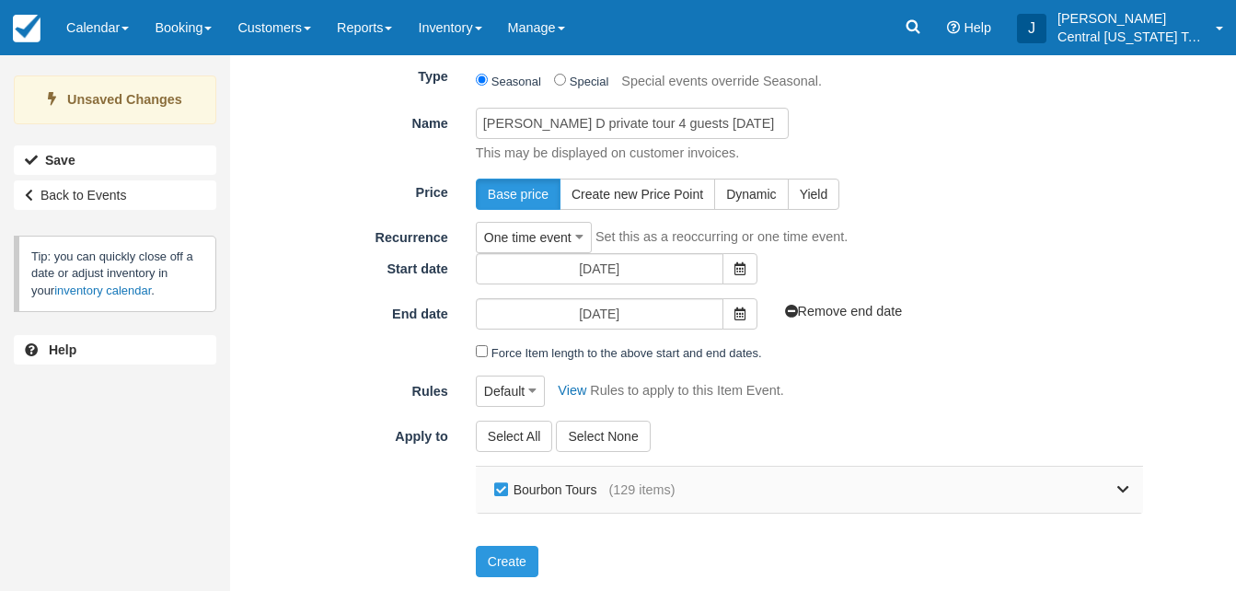
checkbox input "false"
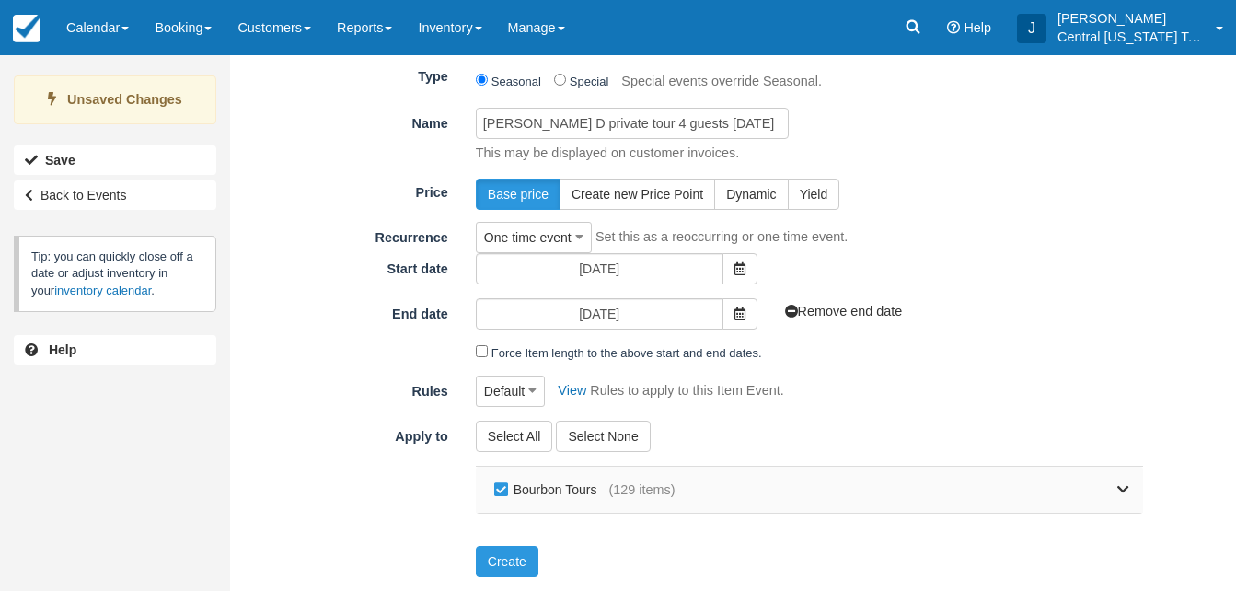
checkbox input "false"
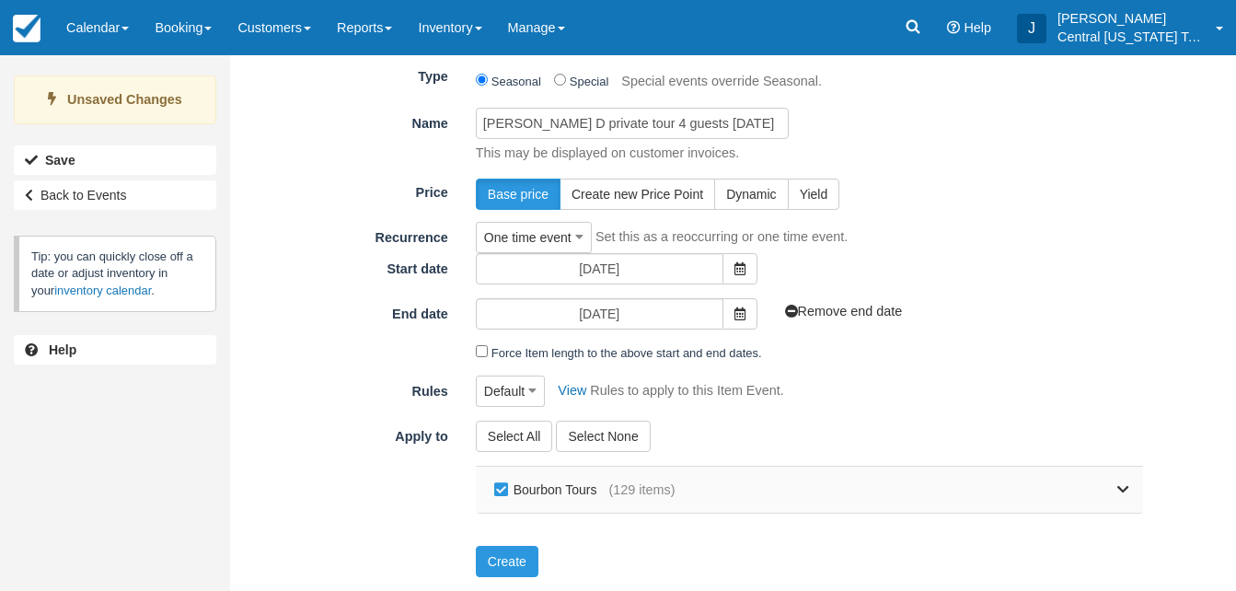
checkbox input "false"
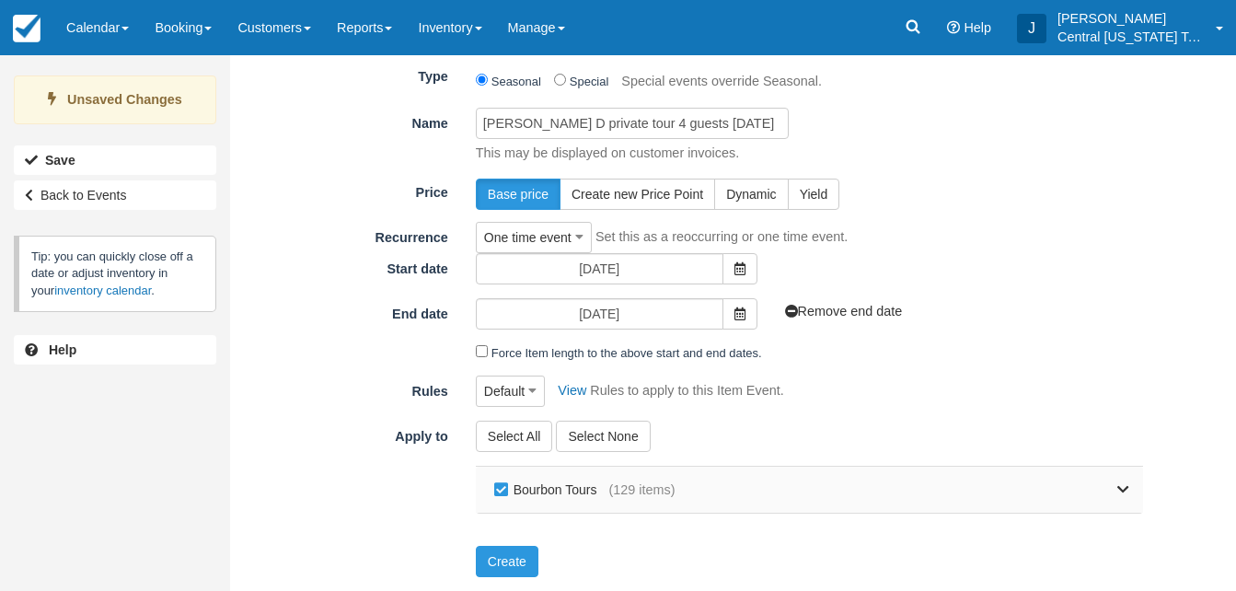
checkbox input "false"
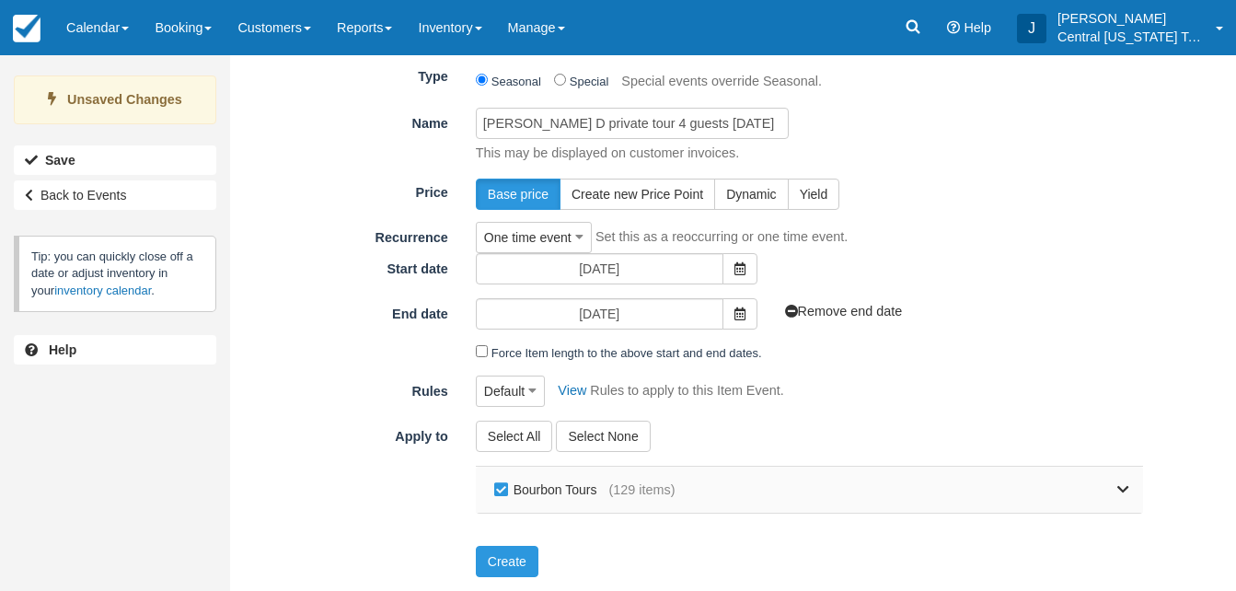
checkbox input "false"
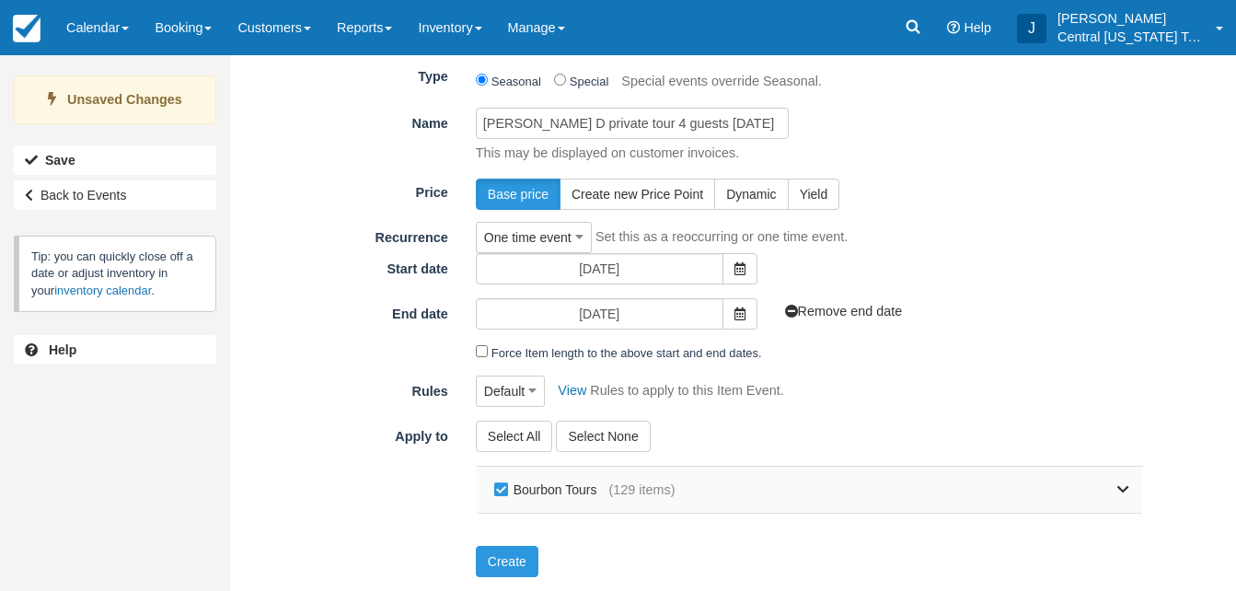
checkbox input "false"
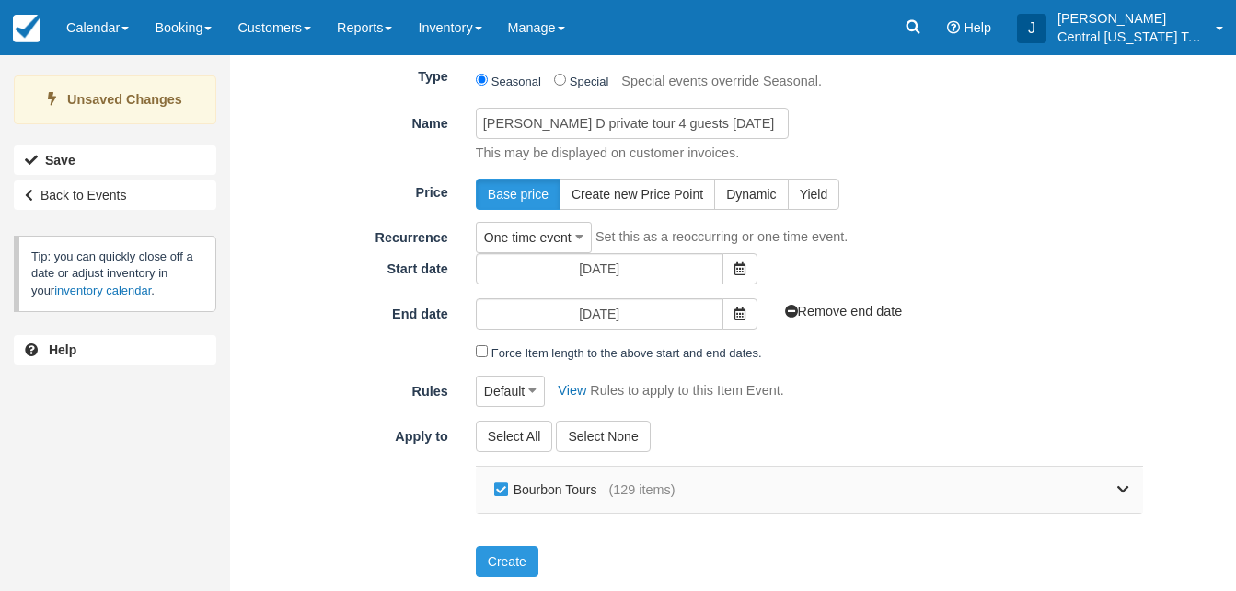
checkbox input "false"
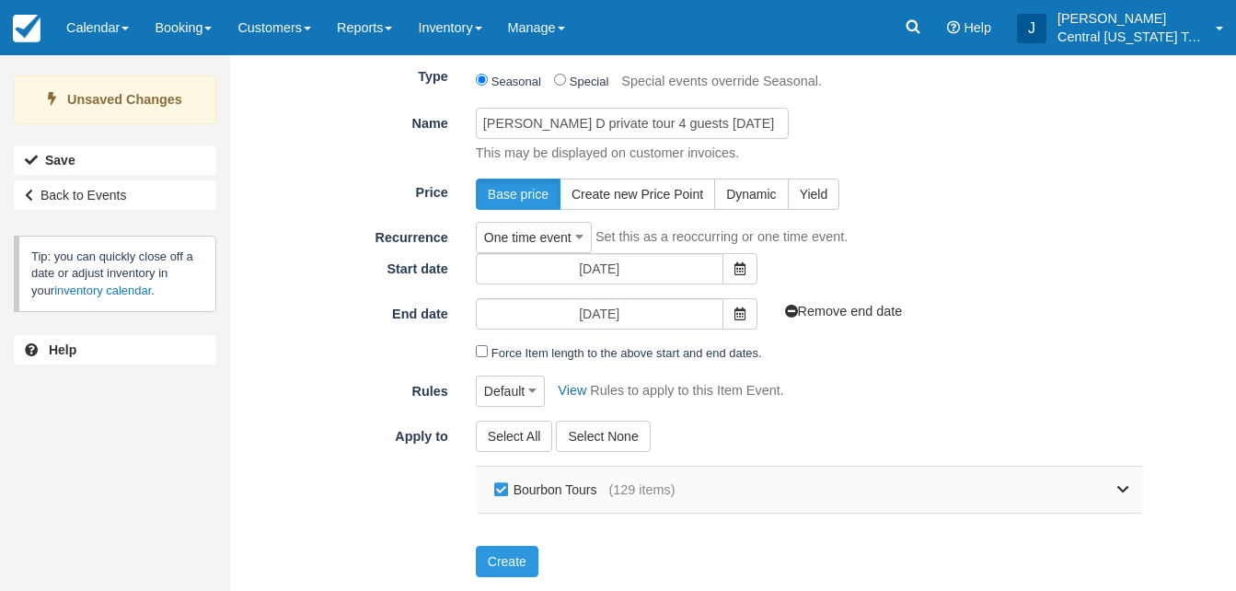
checkbox input "false"
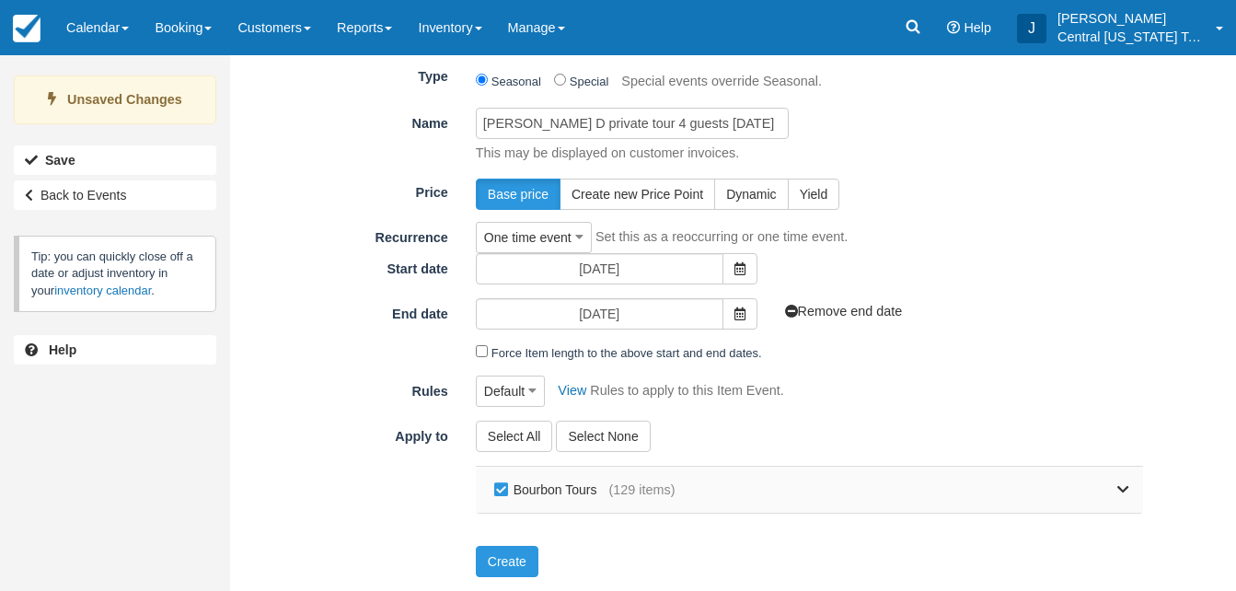
checkbox input "false"
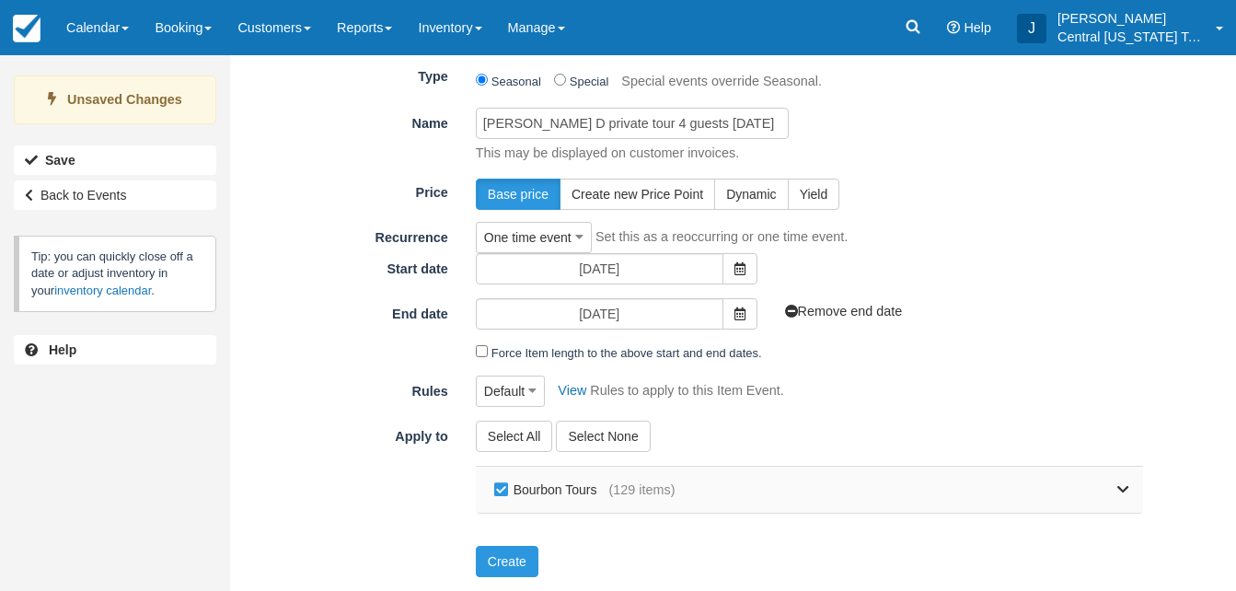
checkbox input "false"
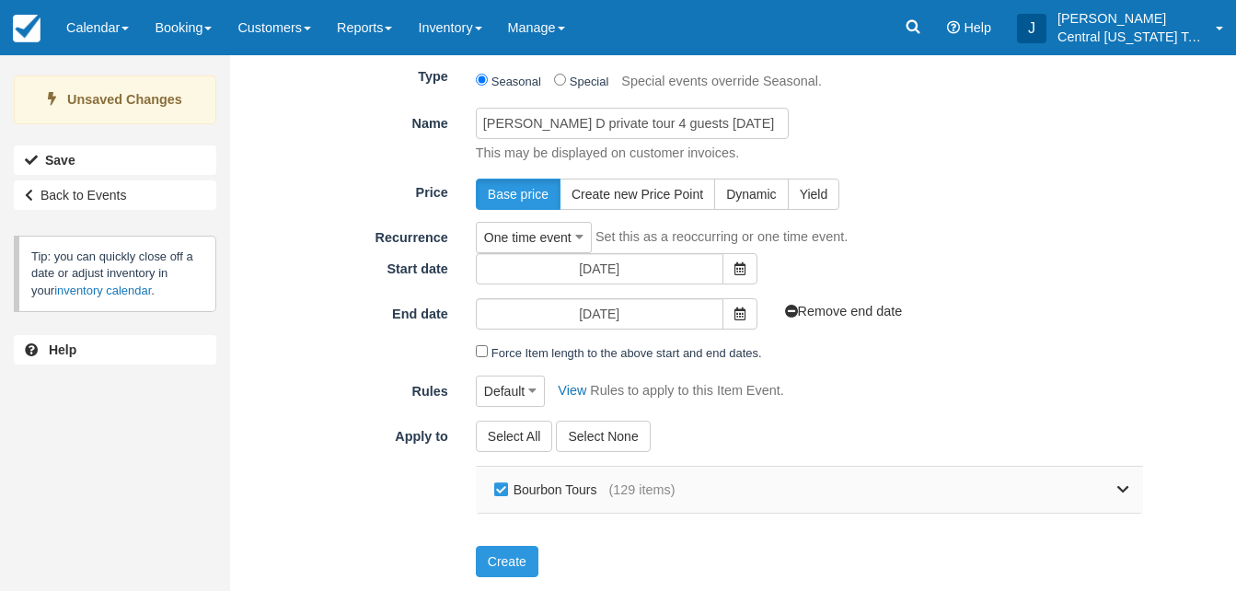
checkbox input "false"
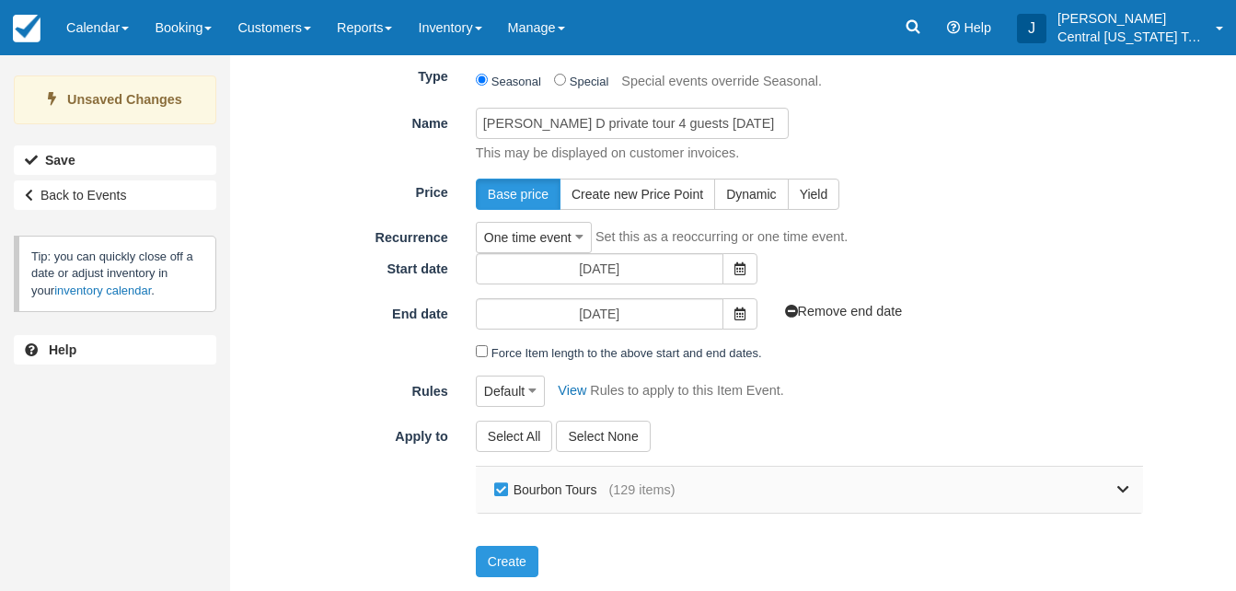
checkbox input "false"
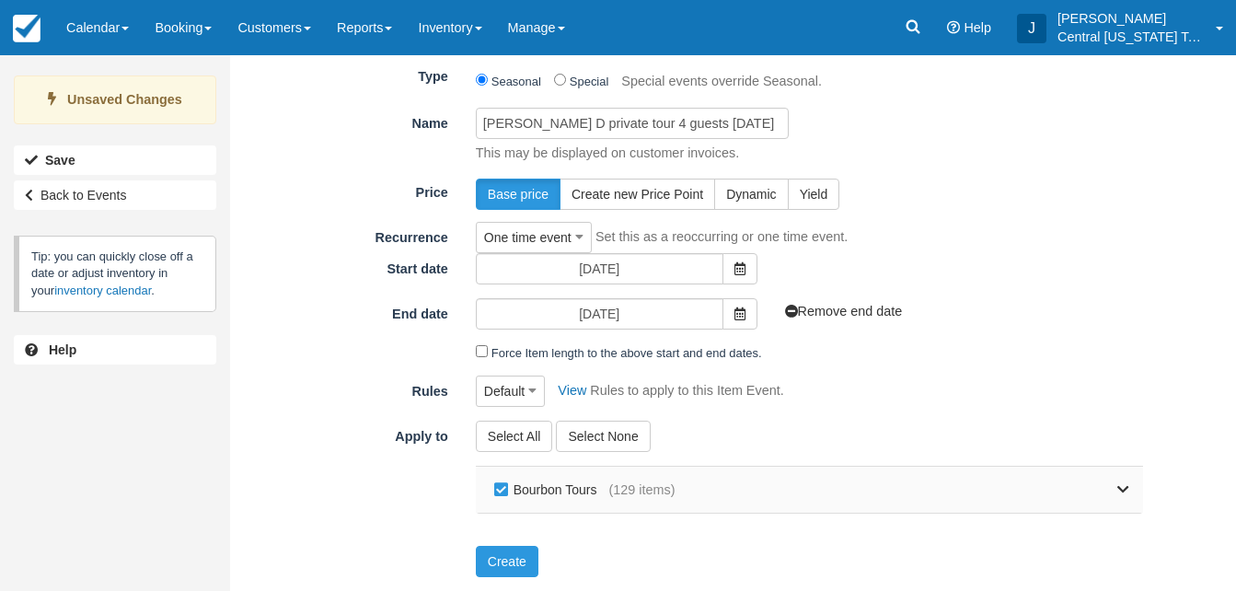
checkbox input "false"
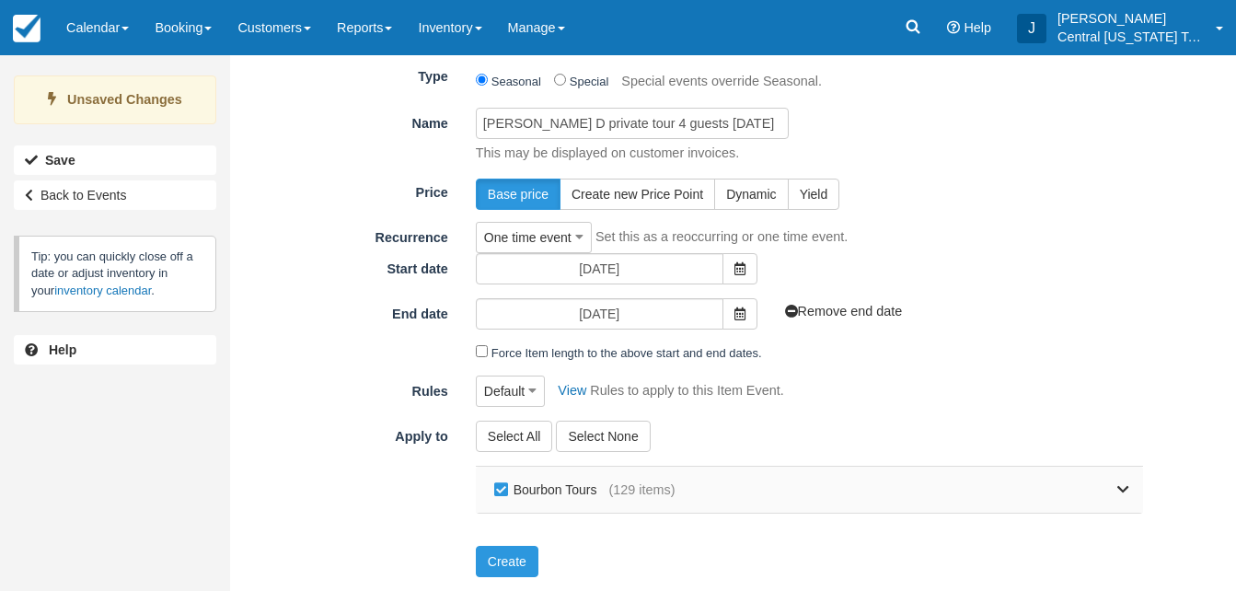
checkbox input "false"
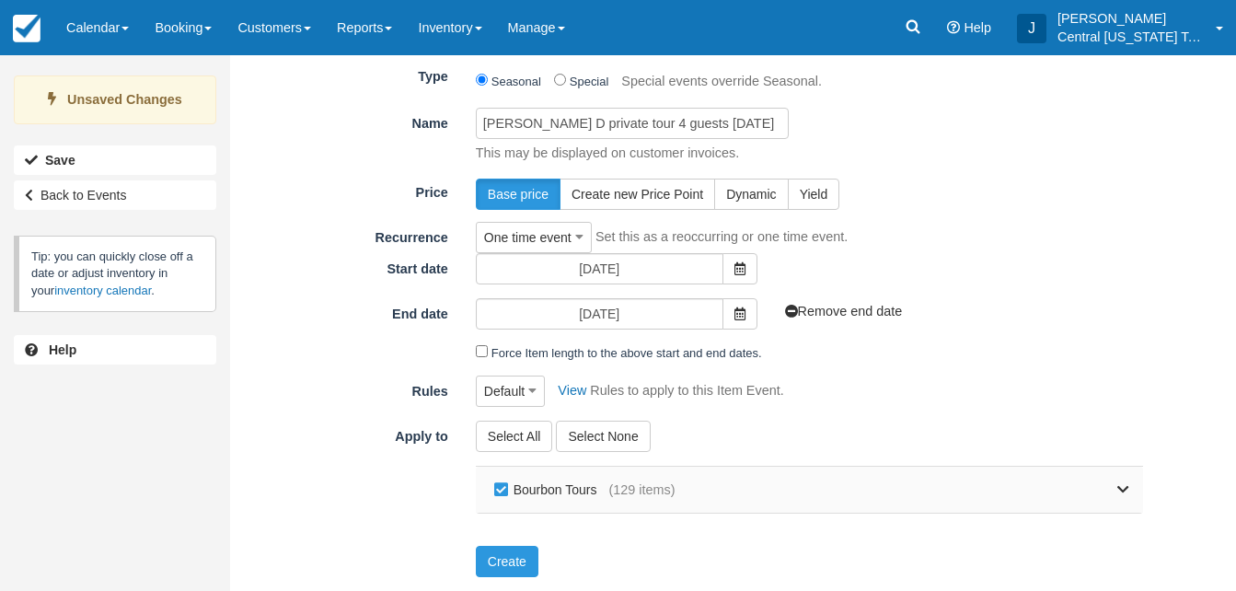
checkbox input "false"
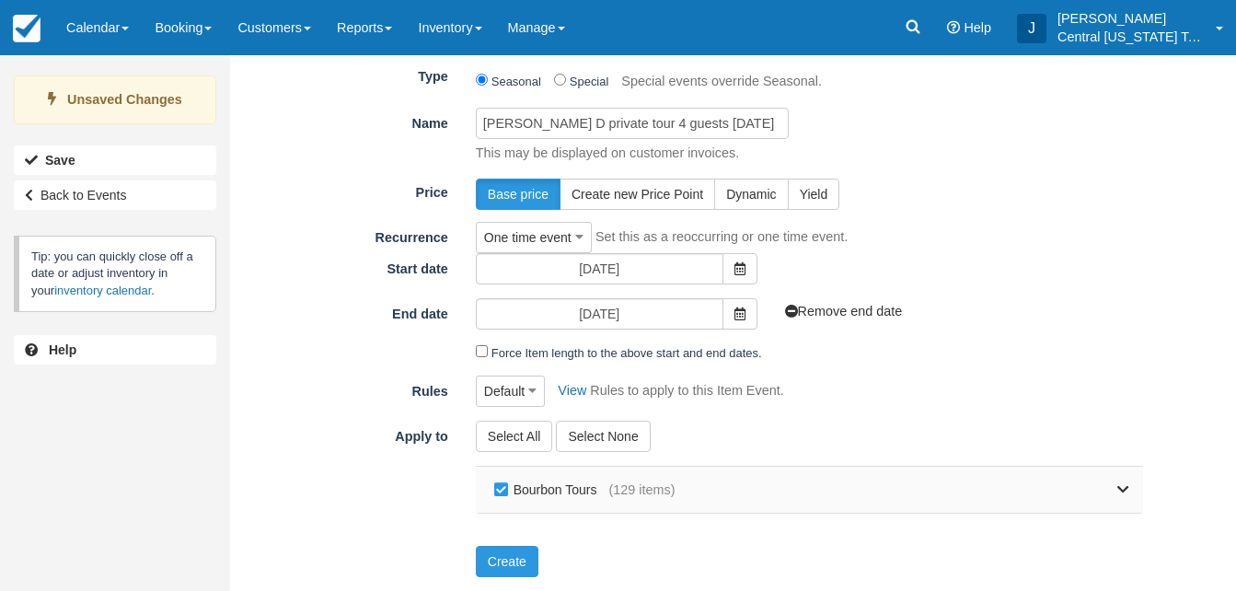
checkbox input "false"
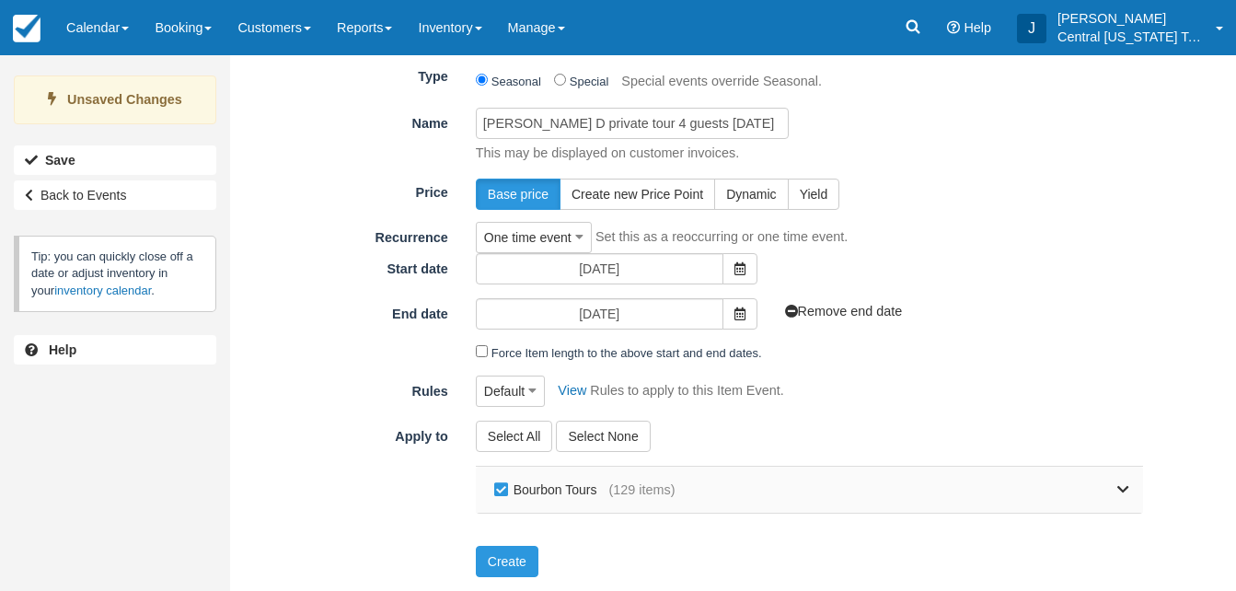
checkbox input "false"
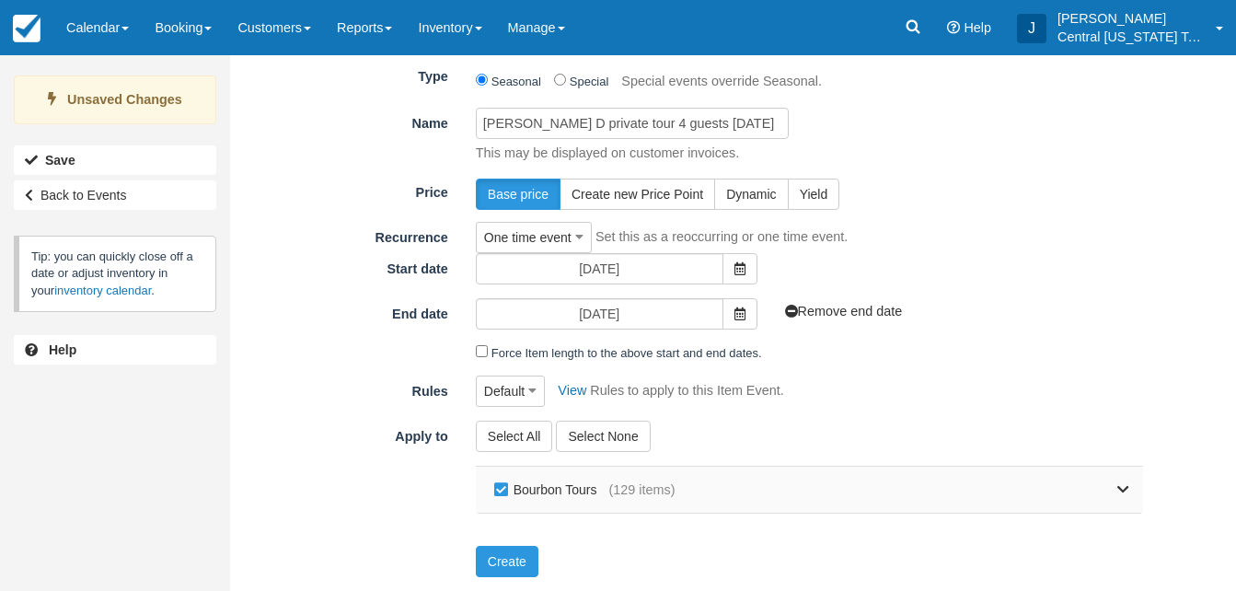
checkbox input "false"
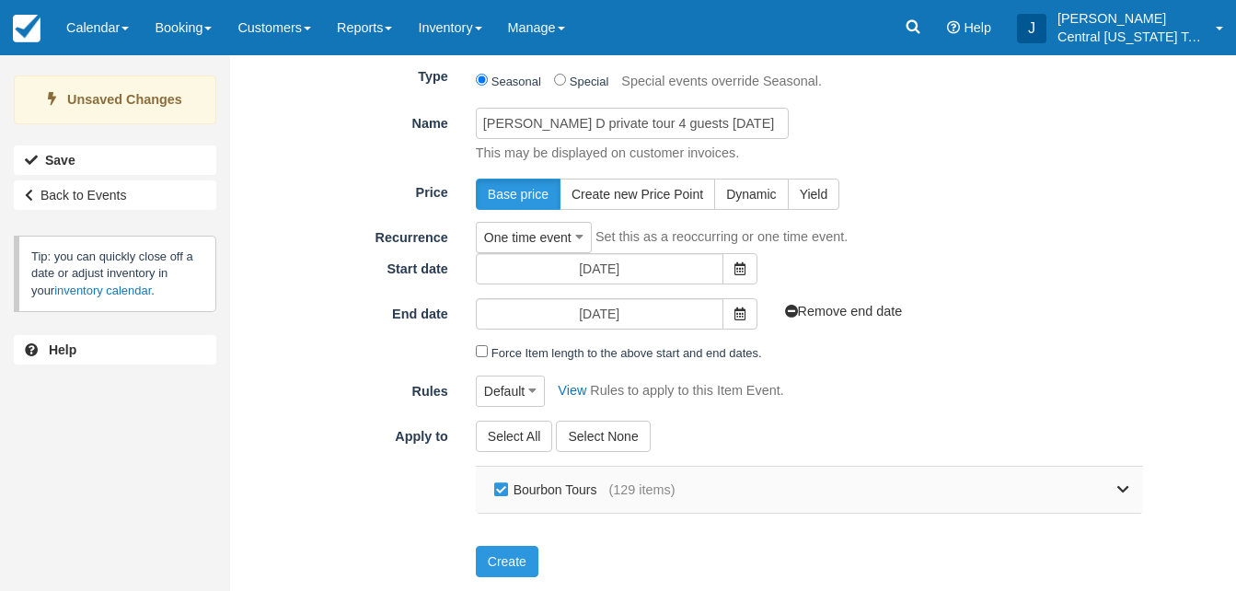
checkbox input "false"
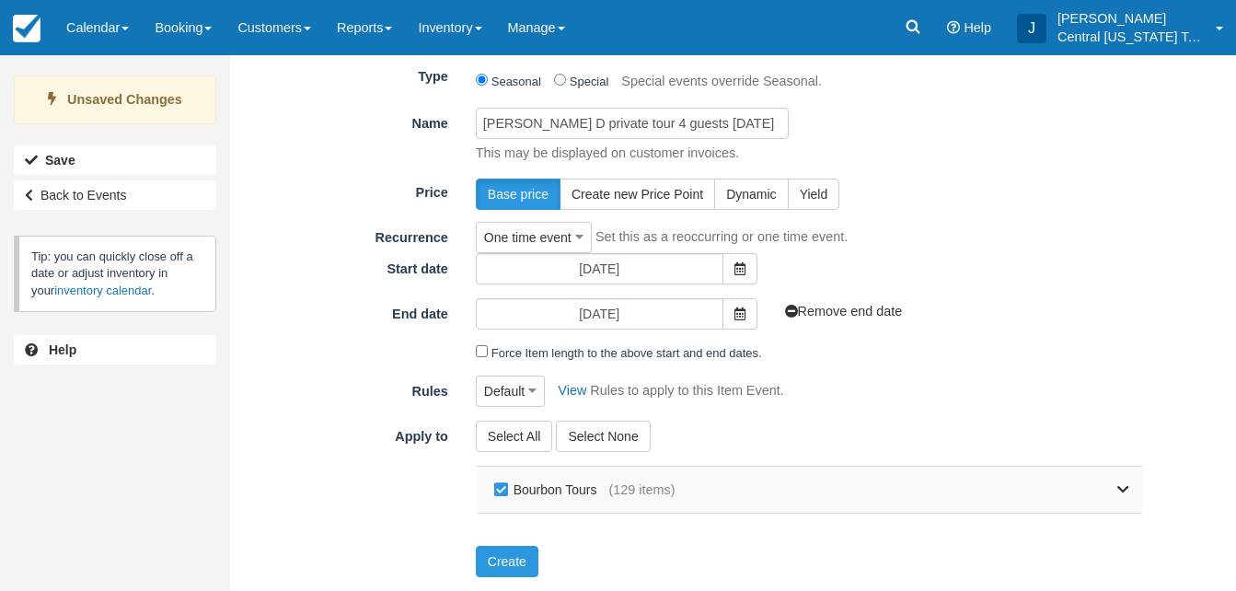
checkbox input "false"
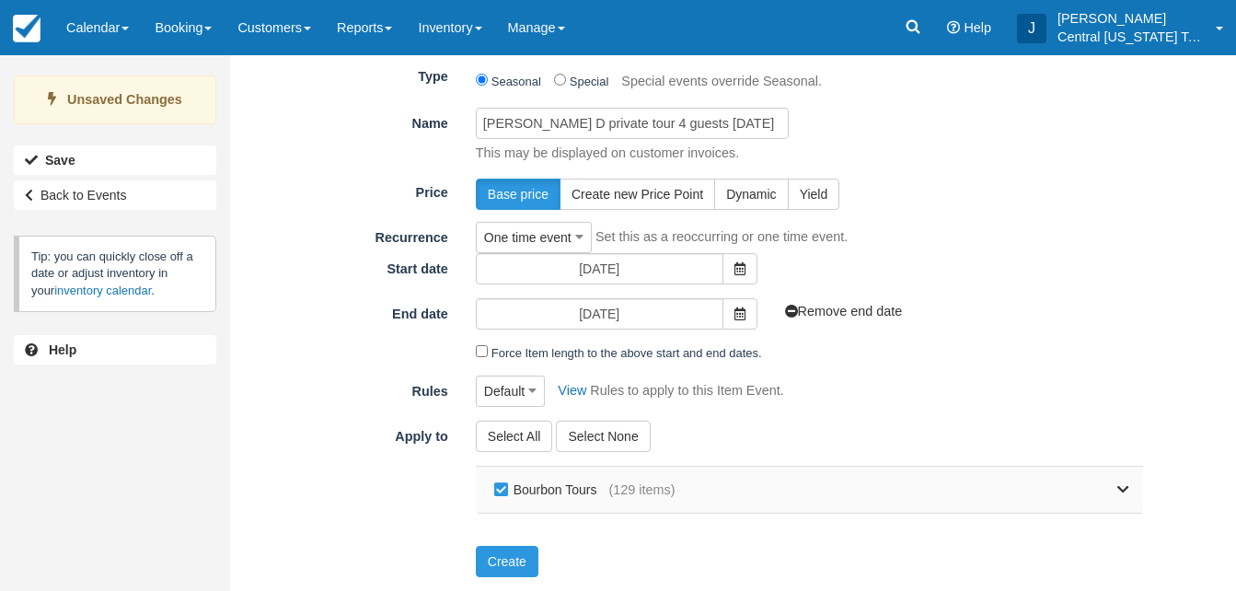
checkbox input "false"
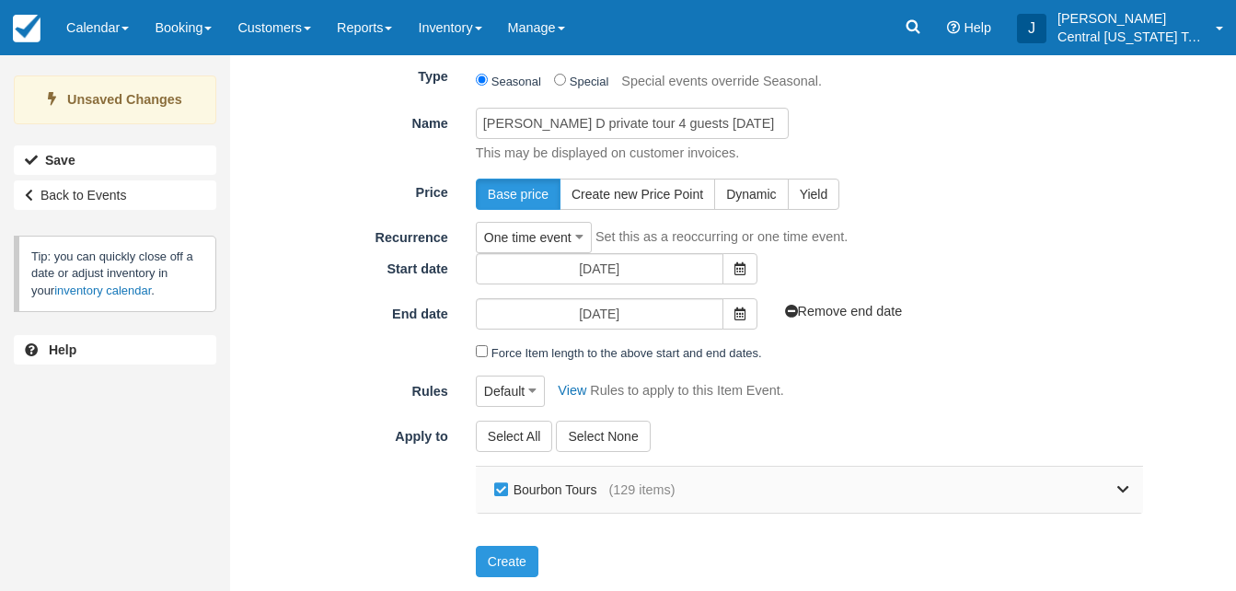
checkbox input "false"
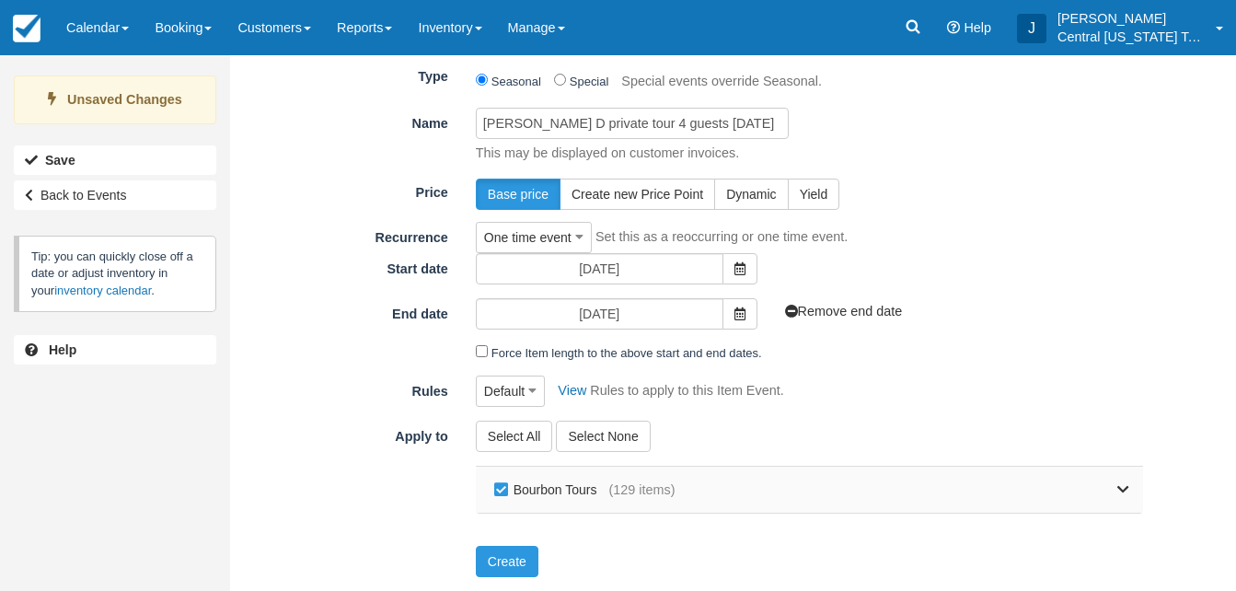
checkbox input "false"
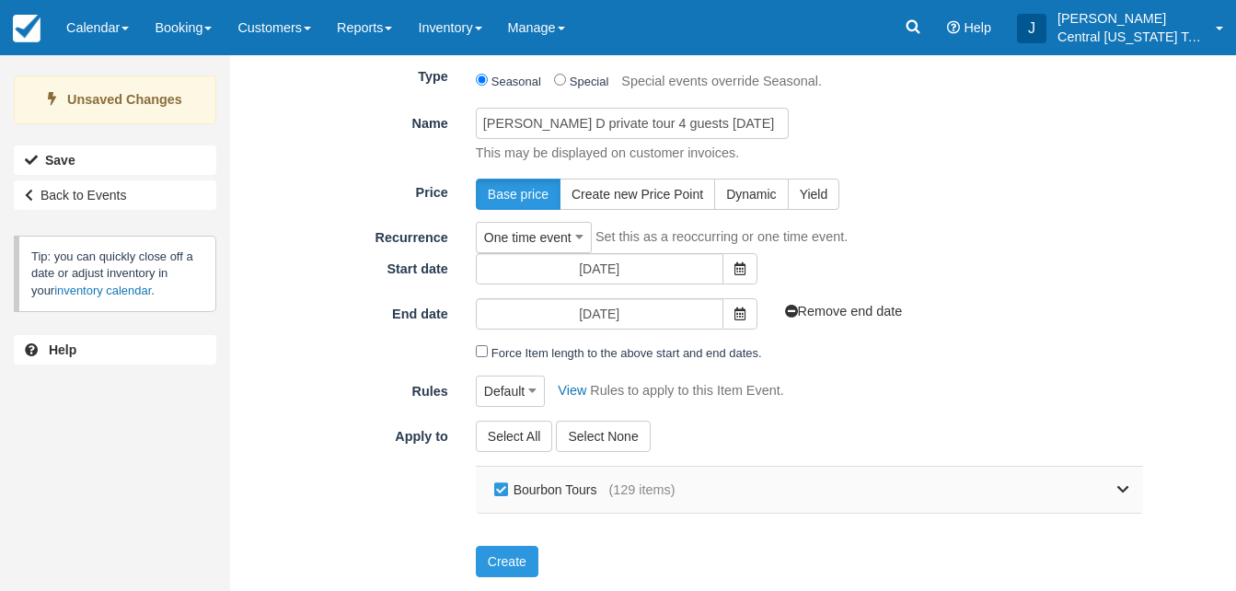
checkbox input "false"
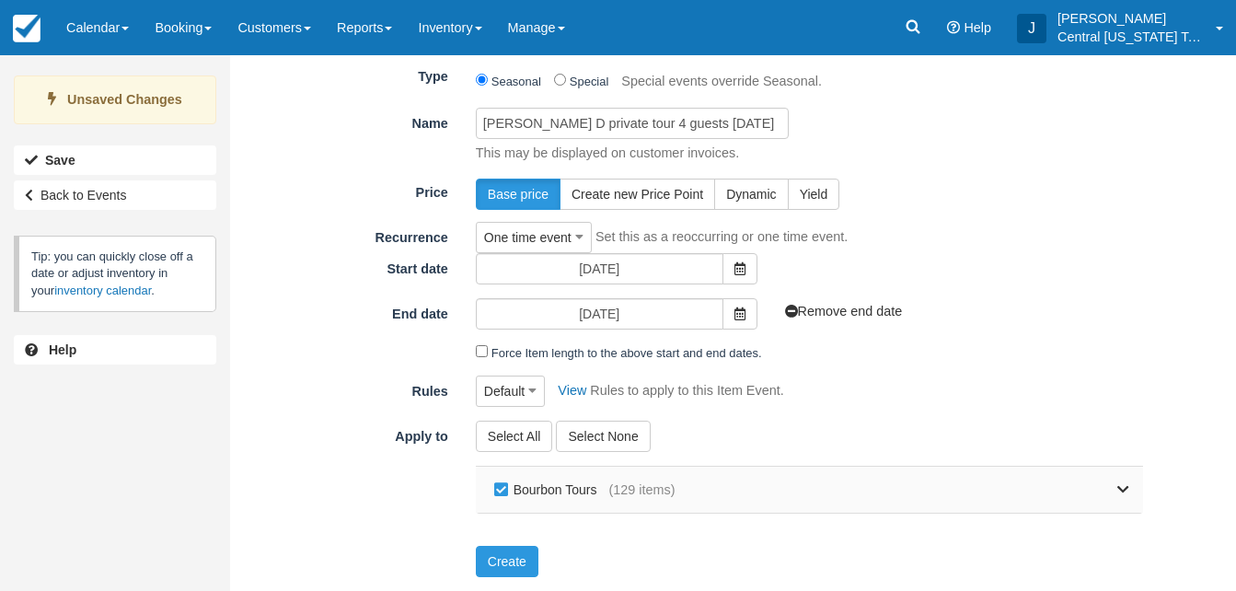
checkbox input "false"
click at [1119, 491] on icon at bounding box center [1123, 489] width 12 height 13
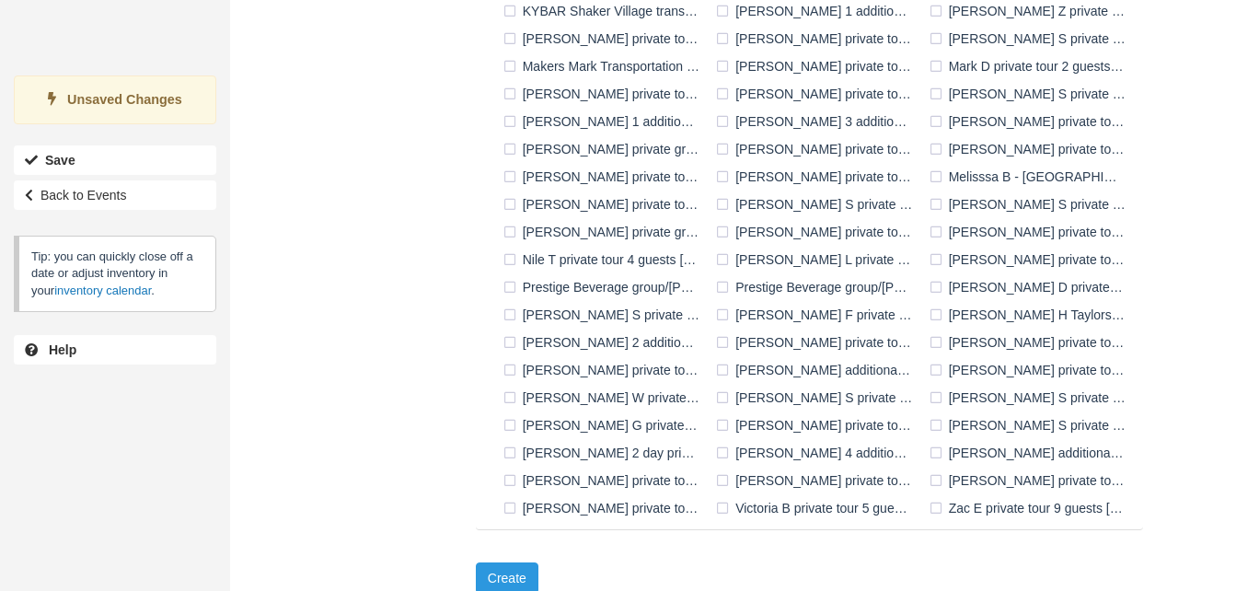
scroll to position [1378, 0]
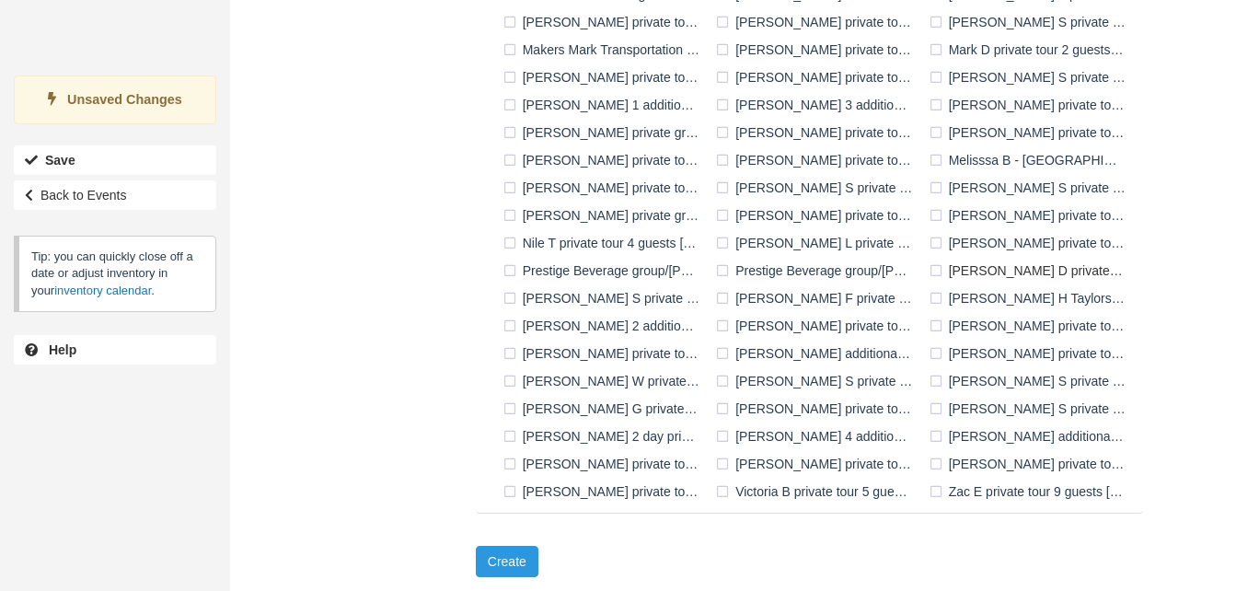
click at [939, 272] on label "Quinton D private tour 4 guests 10-31-2025" at bounding box center [1031, 271] width 213 height 28
checkbox input "true"
click at [509, 559] on button "Create" at bounding box center [507, 561] width 63 height 31
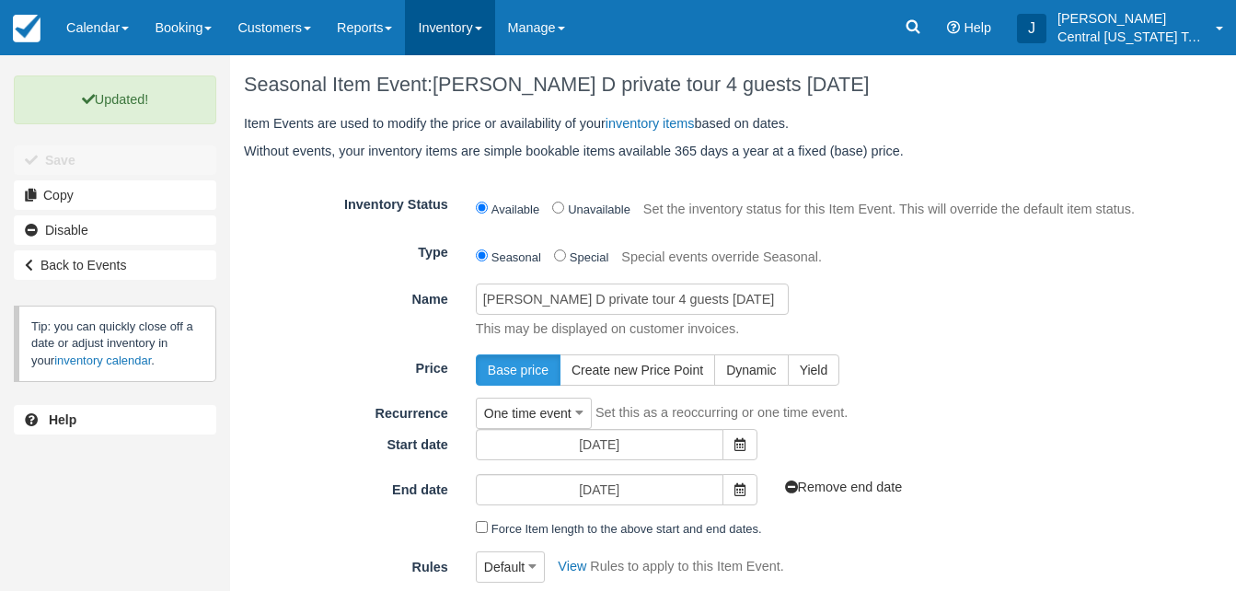
click at [460, 28] on link "Inventory" at bounding box center [449, 27] width 89 height 55
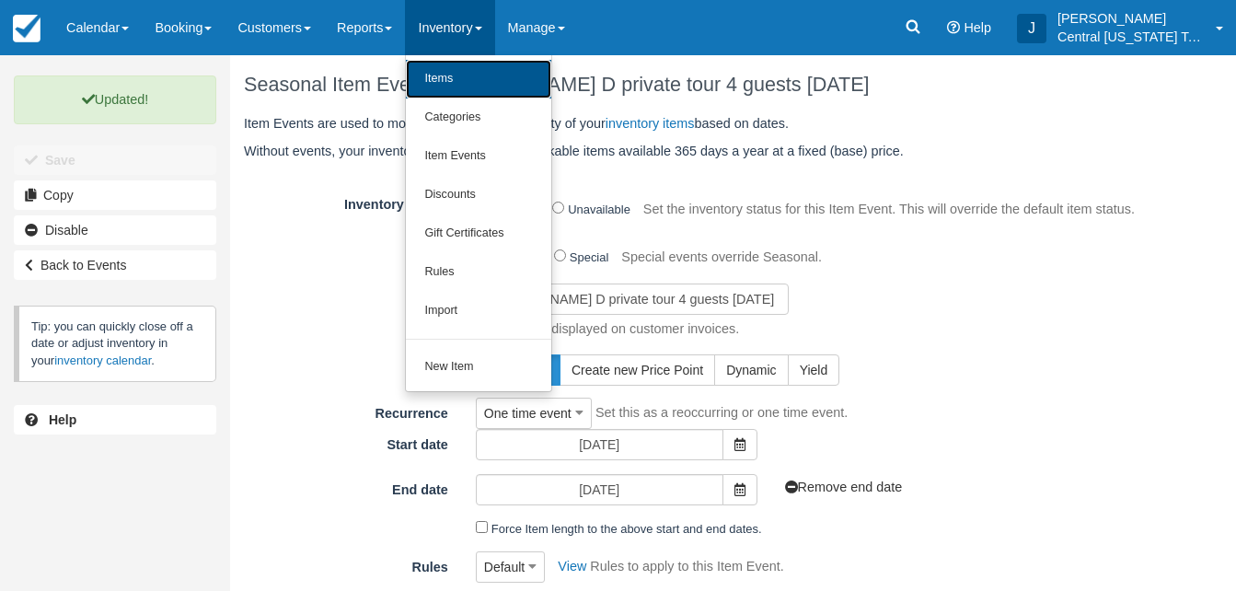
click at [472, 74] on link "Items" at bounding box center [478, 79] width 145 height 39
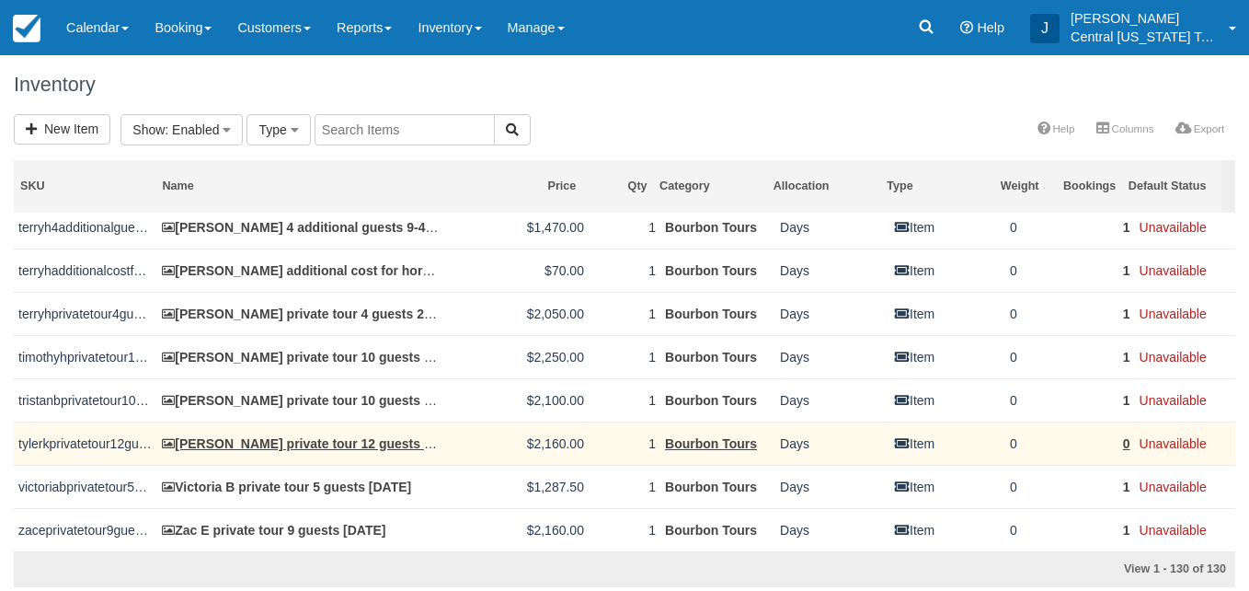
scroll to position [5265, 0]
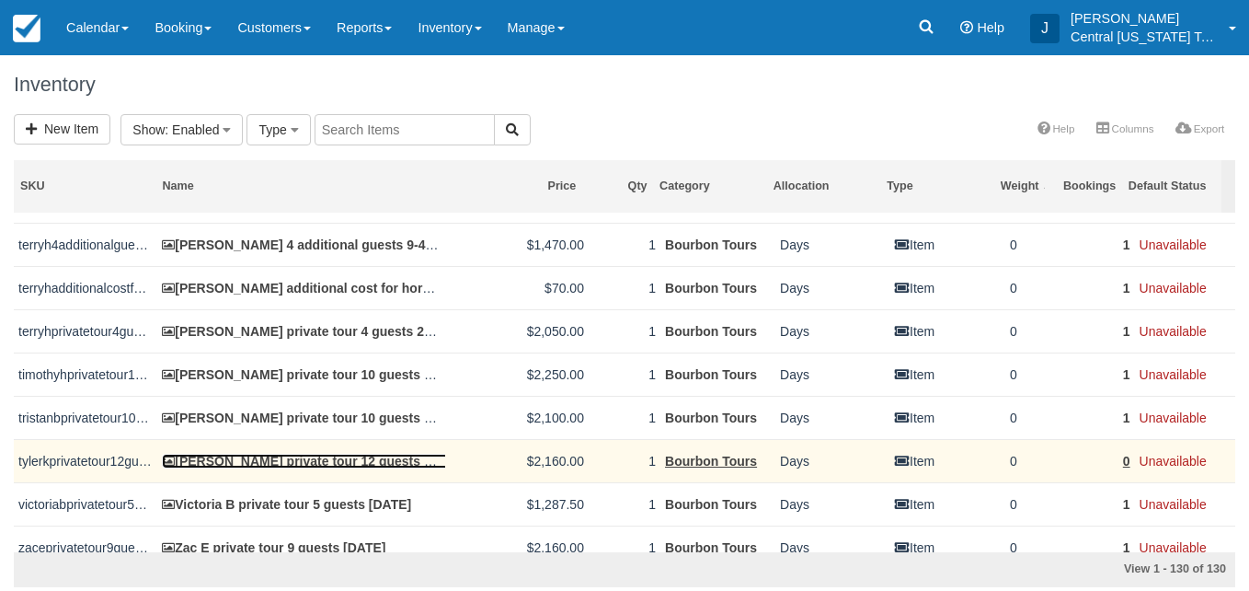
click at [333, 459] on link "[PERSON_NAME] private tour 12 guests [GEOGRAPHIC_DATA] [DATE]" at bounding box center [385, 461] width 446 height 15
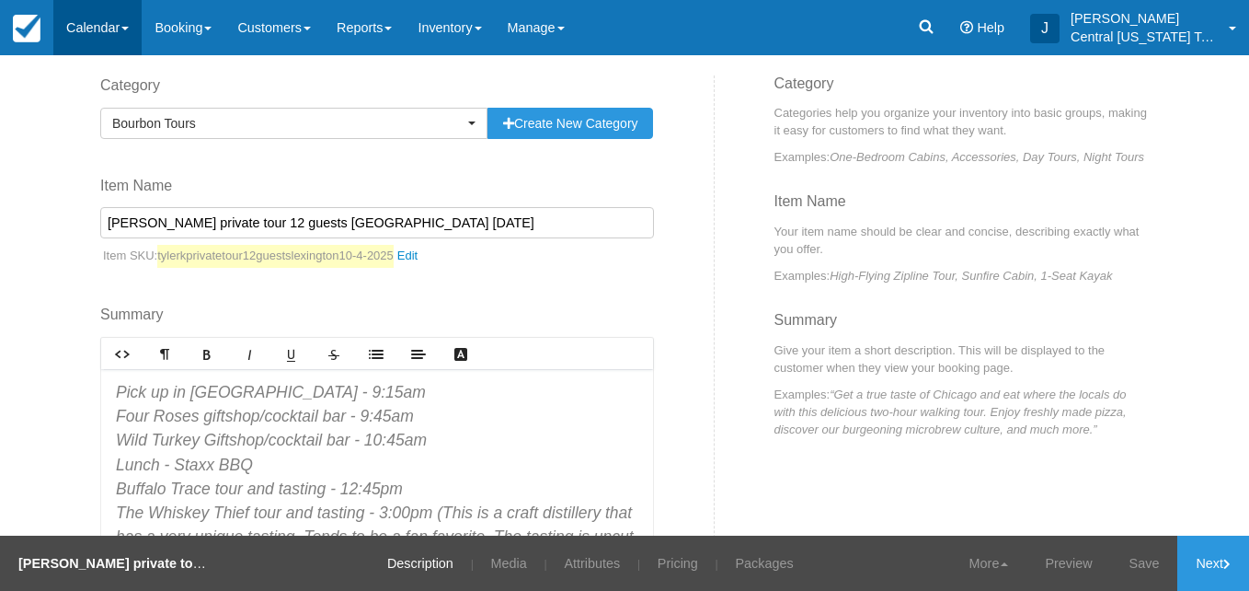
click at [117, 34] on link "Calendar" at bounding box center [97, 27] width 88 height 55
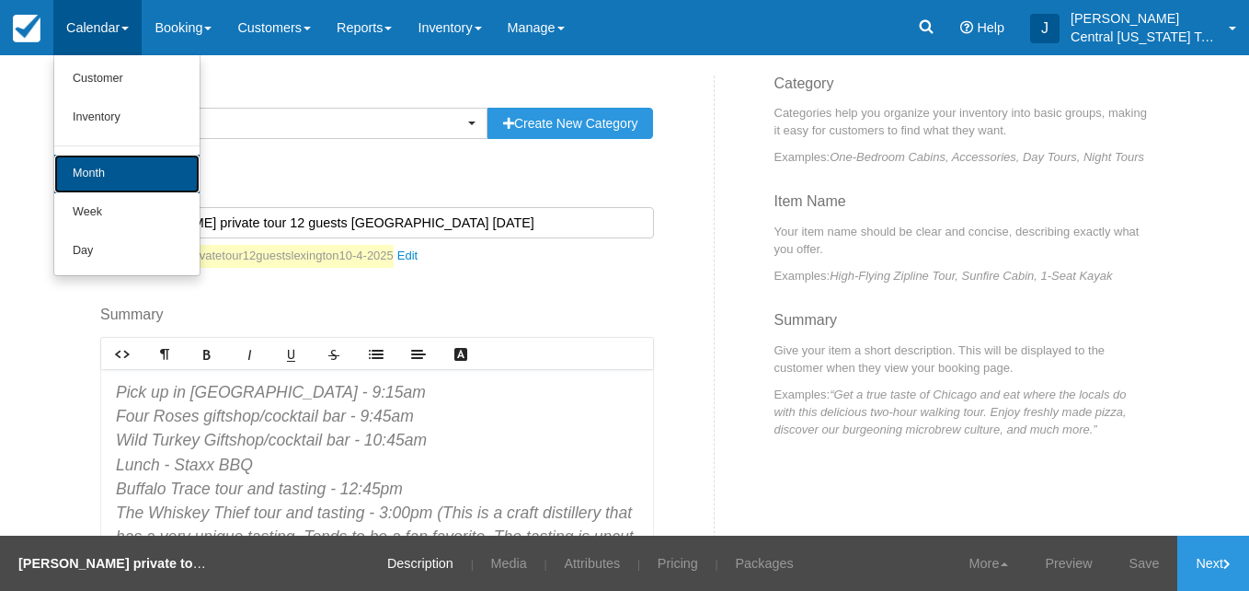
click at [105, 182] on link "Month" at bounding box center [126, 174] width 145 height 39
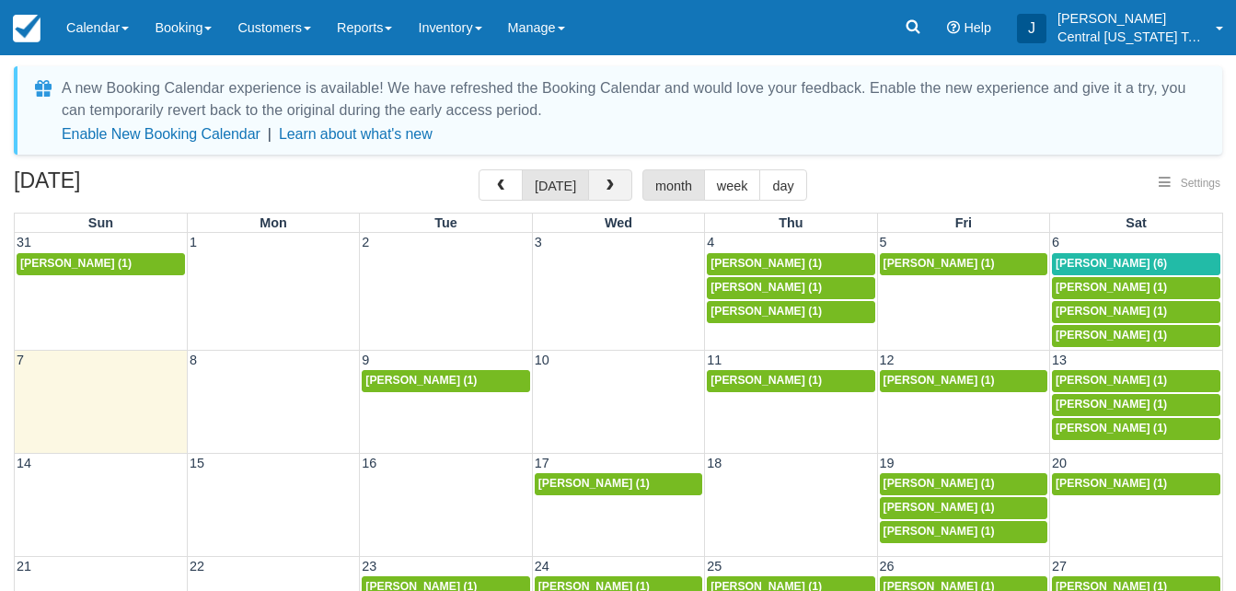
click at [613, 189] on button "button" at bounding box center [610, 184] width 44 height 31
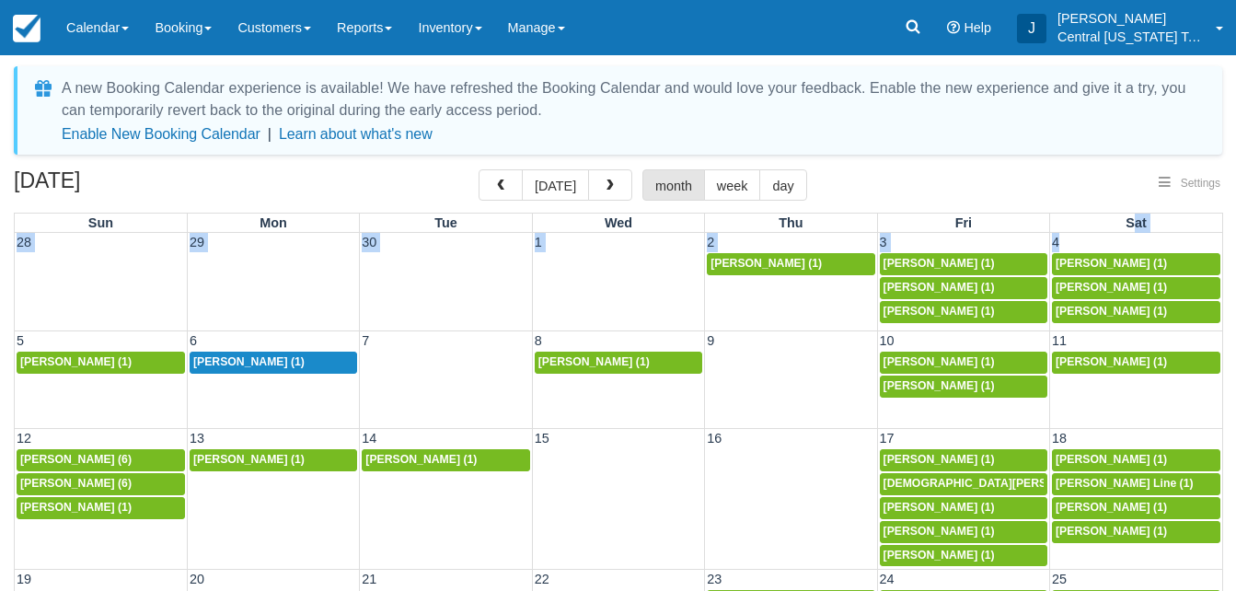
drag, startPoint x: 1135, startPoint y: 224, endPoint x: 1097, endPoint y: 246, distance: 44.1
click at [1097, 246] on table "[PERSON_NAME] Wed Thu Fri Sat 28 29 30 1 2 3 4 [PERSON_NAME] (1) [PERSON_NAME] …" at bounding box center [618, 539] width 1209 height 653
drag, startPoint x: 1097, startPoint y: 246, endPoint x: 1045, endPoint y: 187, distance: 78.2
click at [1045, 187] on div at bounding box center [1130, 189] width 184 height 40
click at [1079, 244] on td "4" at bounding box center [1136, 242] width 172 height 19
